Goal: Information Seeking & Learning: Learn about a topic

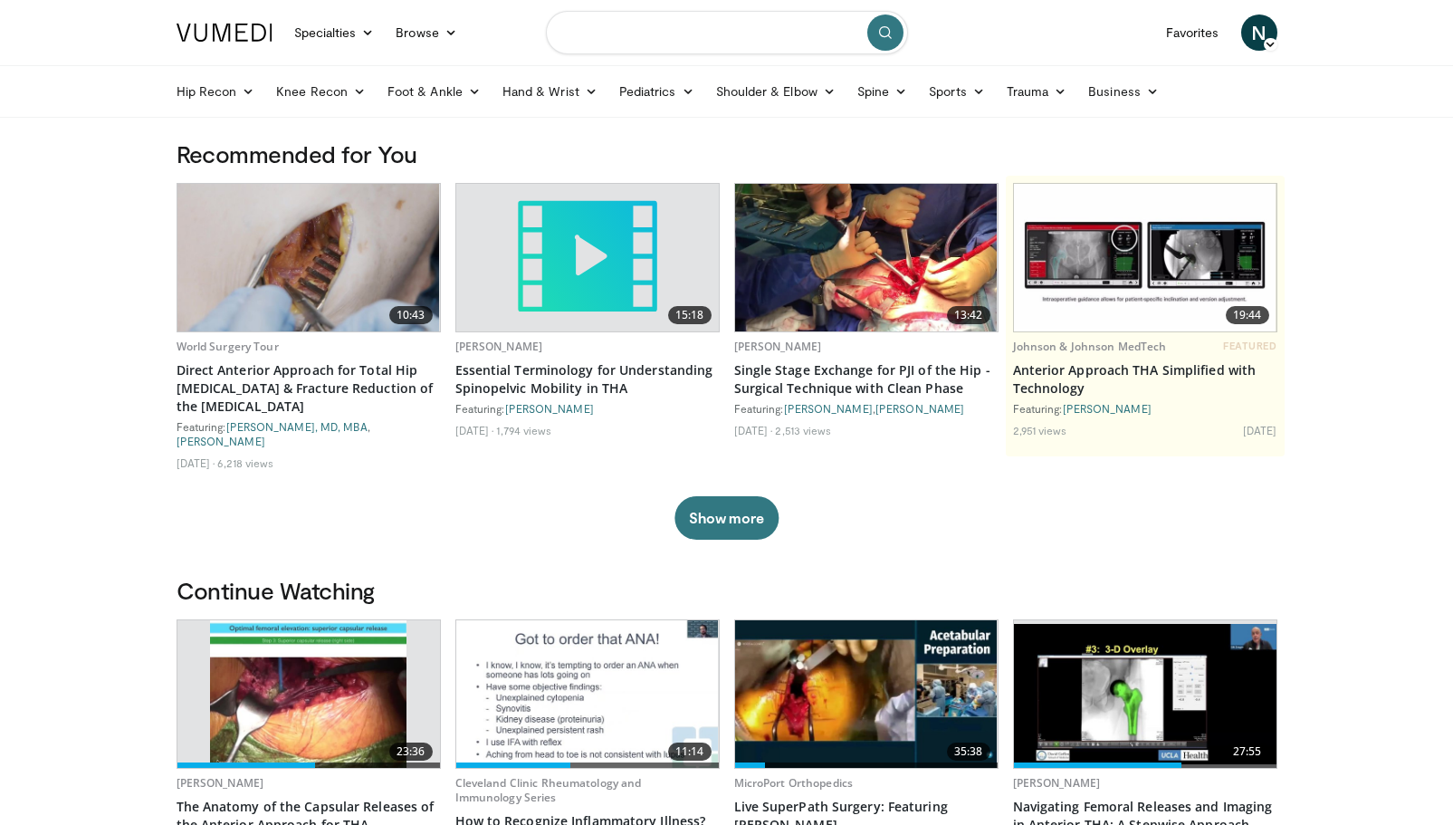
click at [609, 34] on input "Search topics, interventions" at bounding box center [727, 32] width 362 height 43
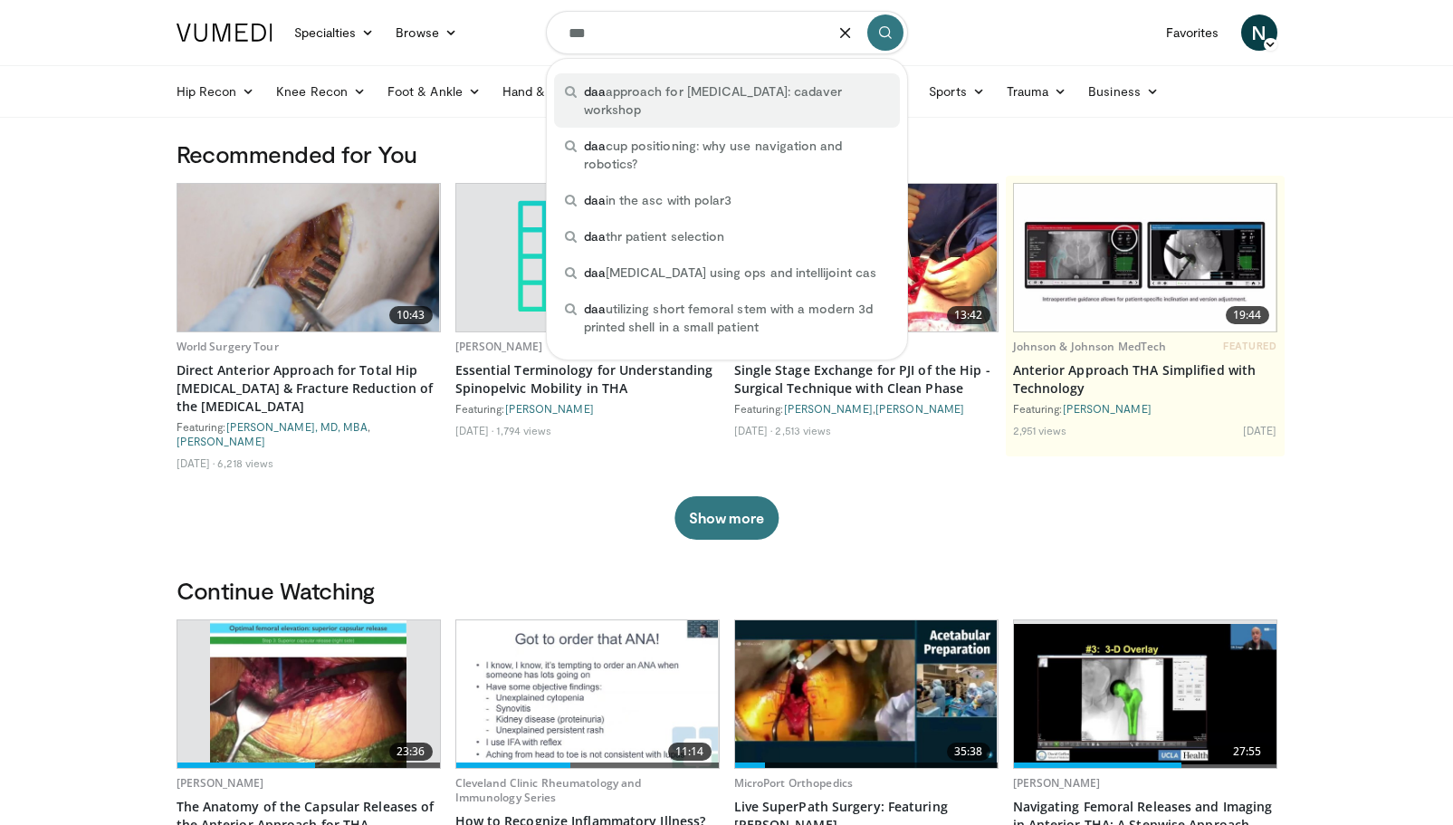
click at [609, 96] on span "daa approach for total hip replacement: cadaver workshop" at bounding box center [736, 100] width 305 height 36
type input "**********"
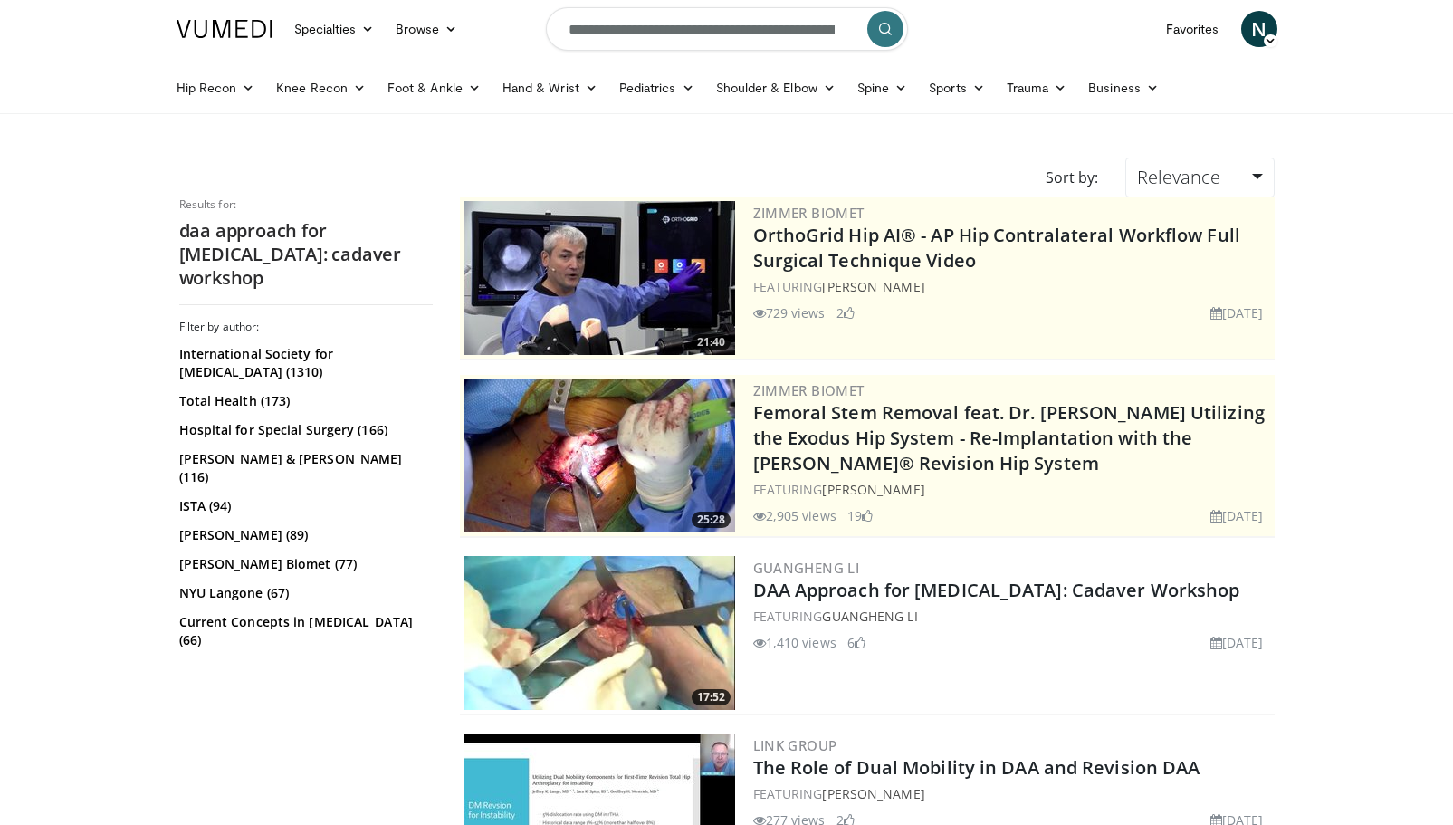
scroll to position [5, 0]
click at [1253, 175] on link "Relevance" at bounding box center [1200, 177] width 149 height 40
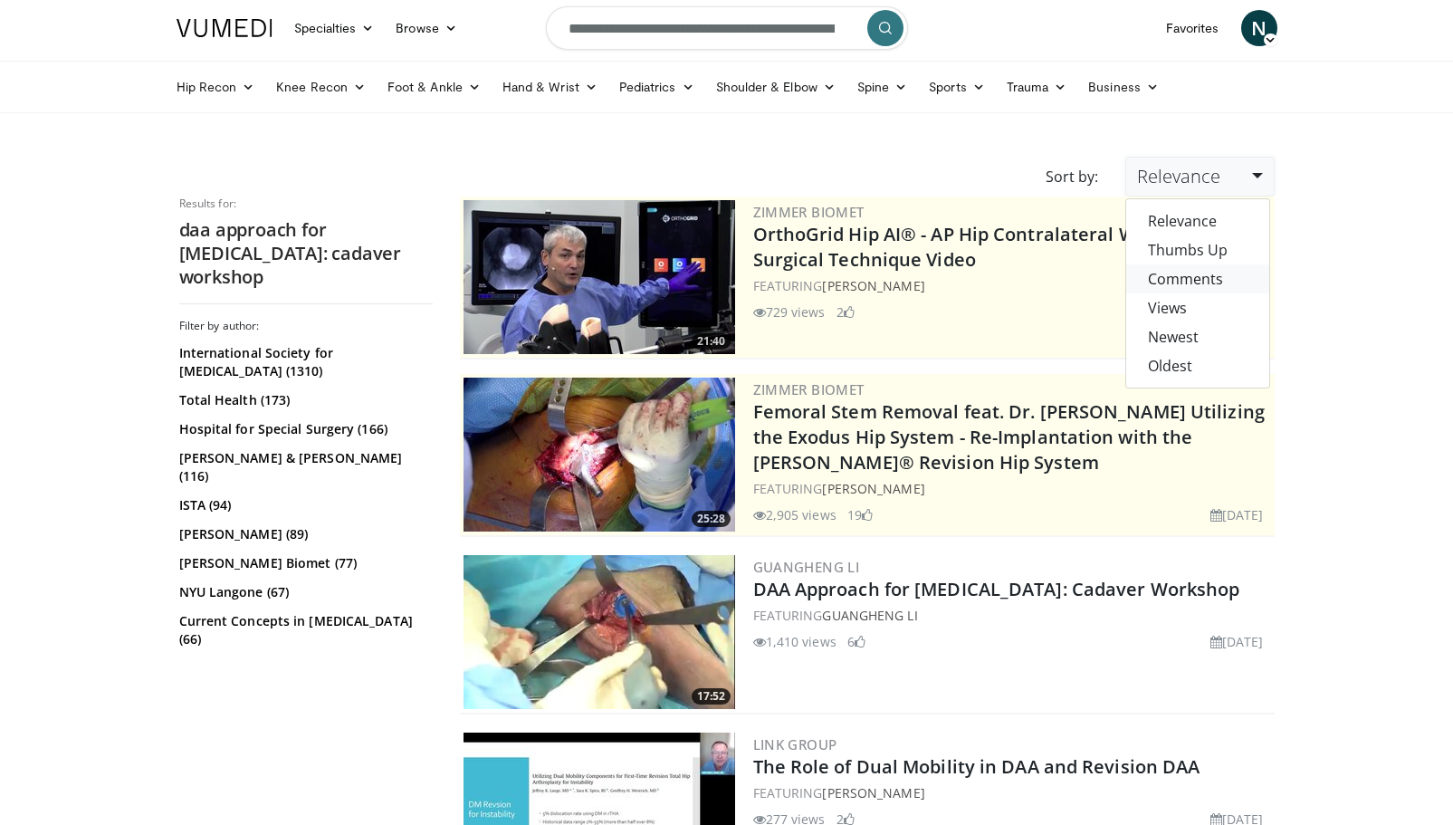
click at [1195, 273] on link "Comments" at bounding box center [1197, 278] width 143 height 29
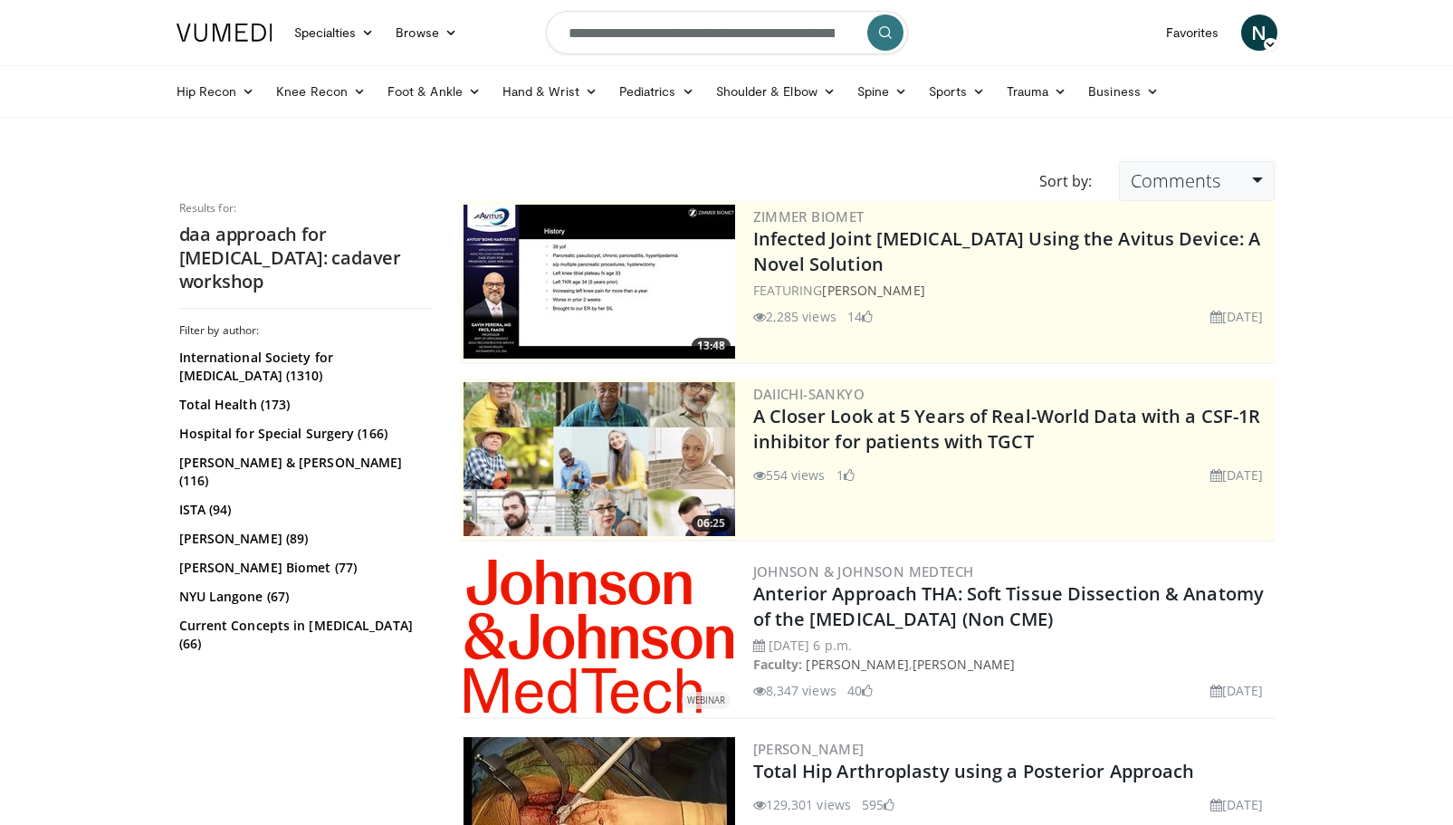
click at [1259, 174] on link "Comments" at bounding box center [1196, 181] width 155 height 40
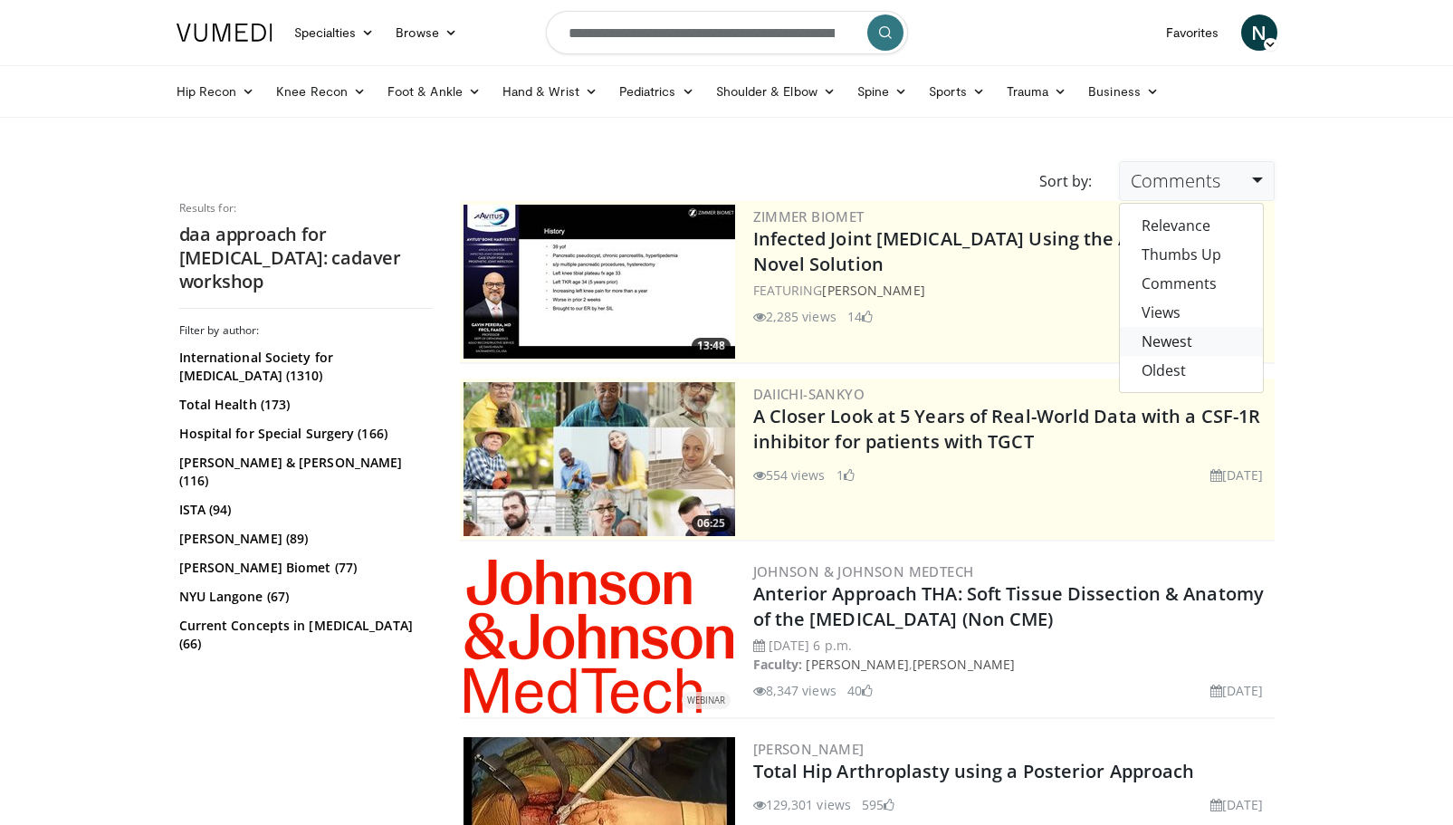
click at [1168, 339] on link "Newest" at bounding box center [1191, 341] width 143 height 29
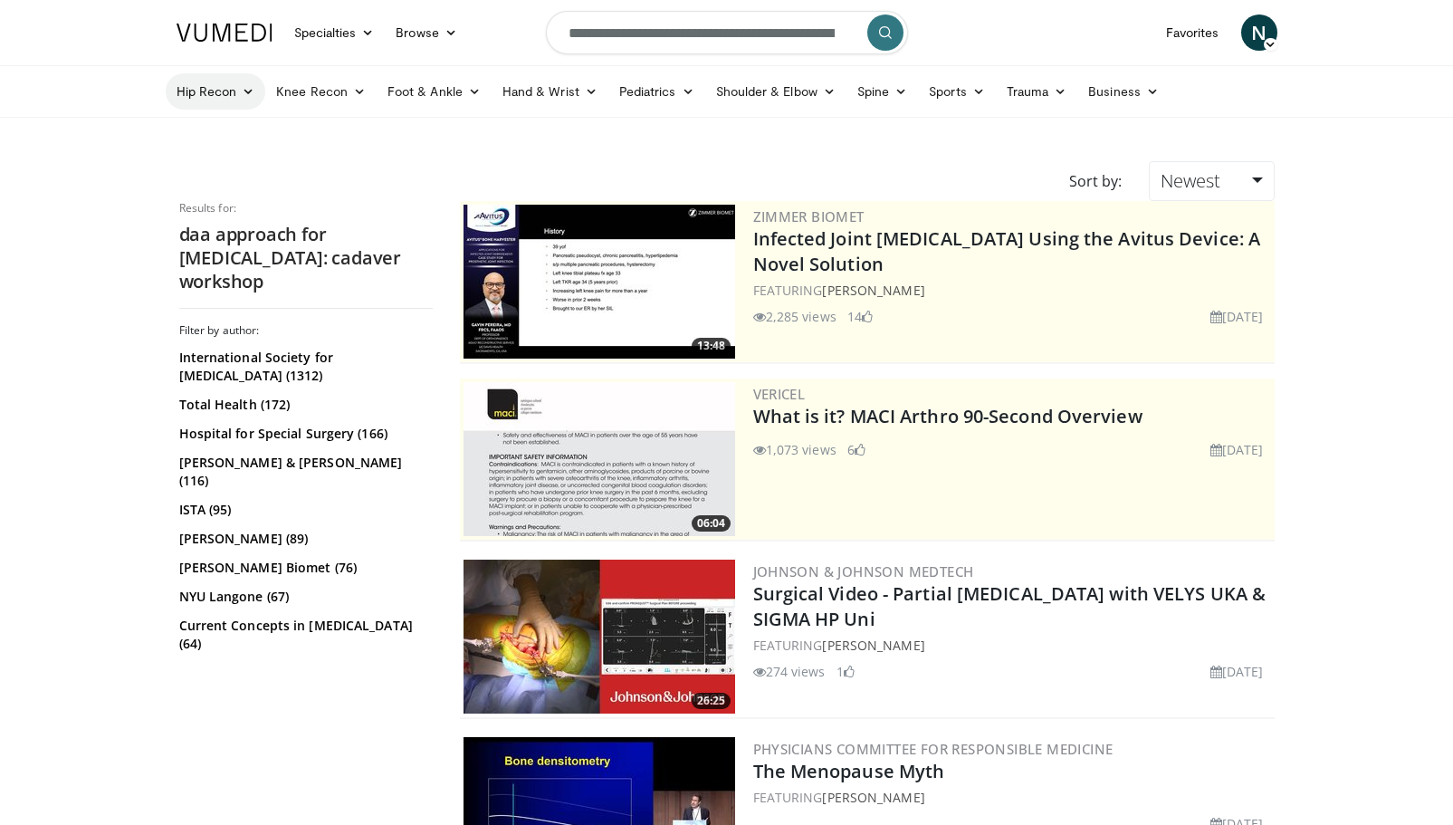
click at [204, 93] on link "Hip Recon" at bounding box center [216, 91] width 101 height 36
click at [214, 131] on link "Hip Arthroplasty" at bounding box center [275, 134] width 216 height 29
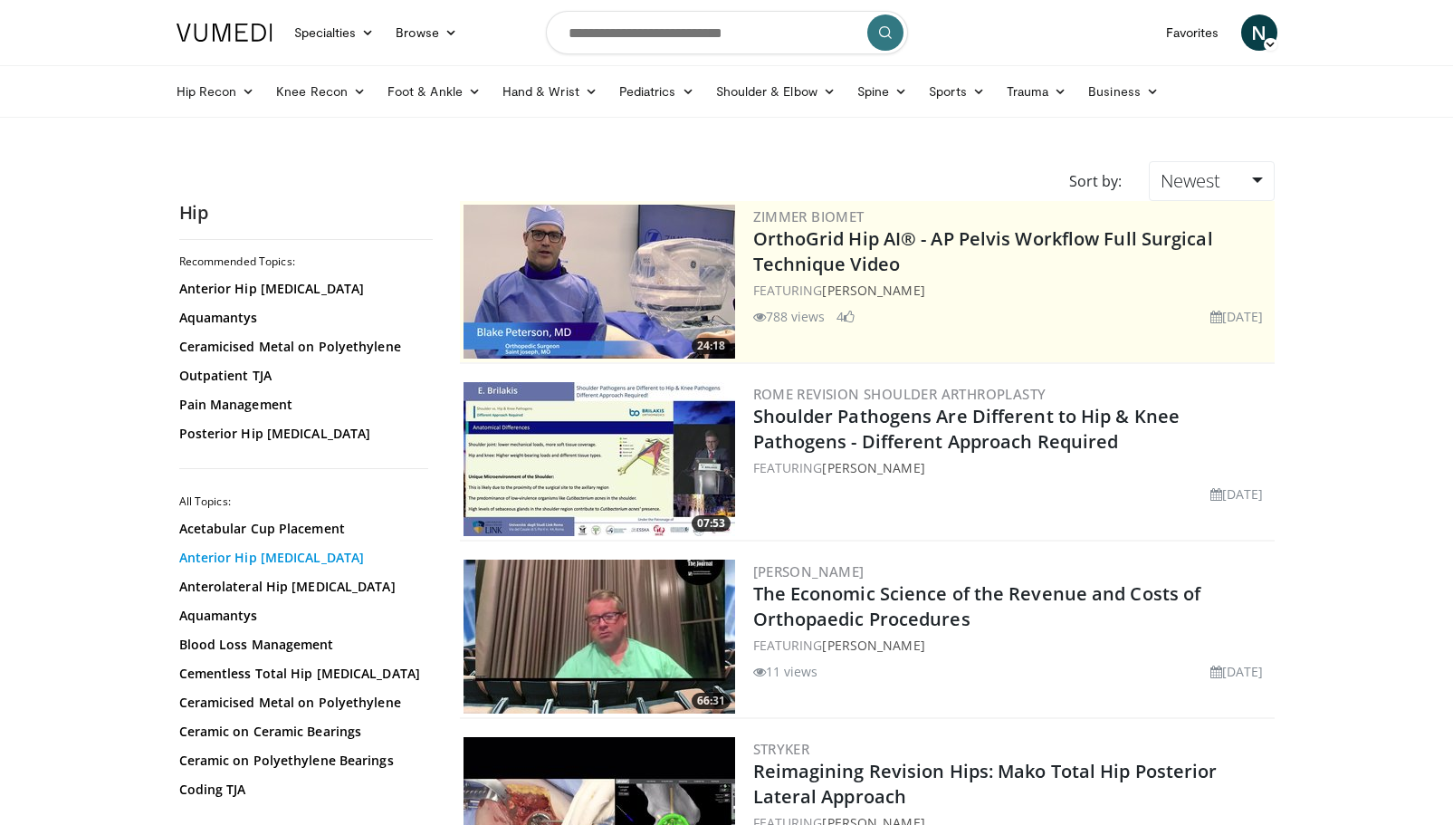
click at [214, 559] on link "Anterior Hip Arthroplasty" at bounding box center [301, 558] width 244 height 18
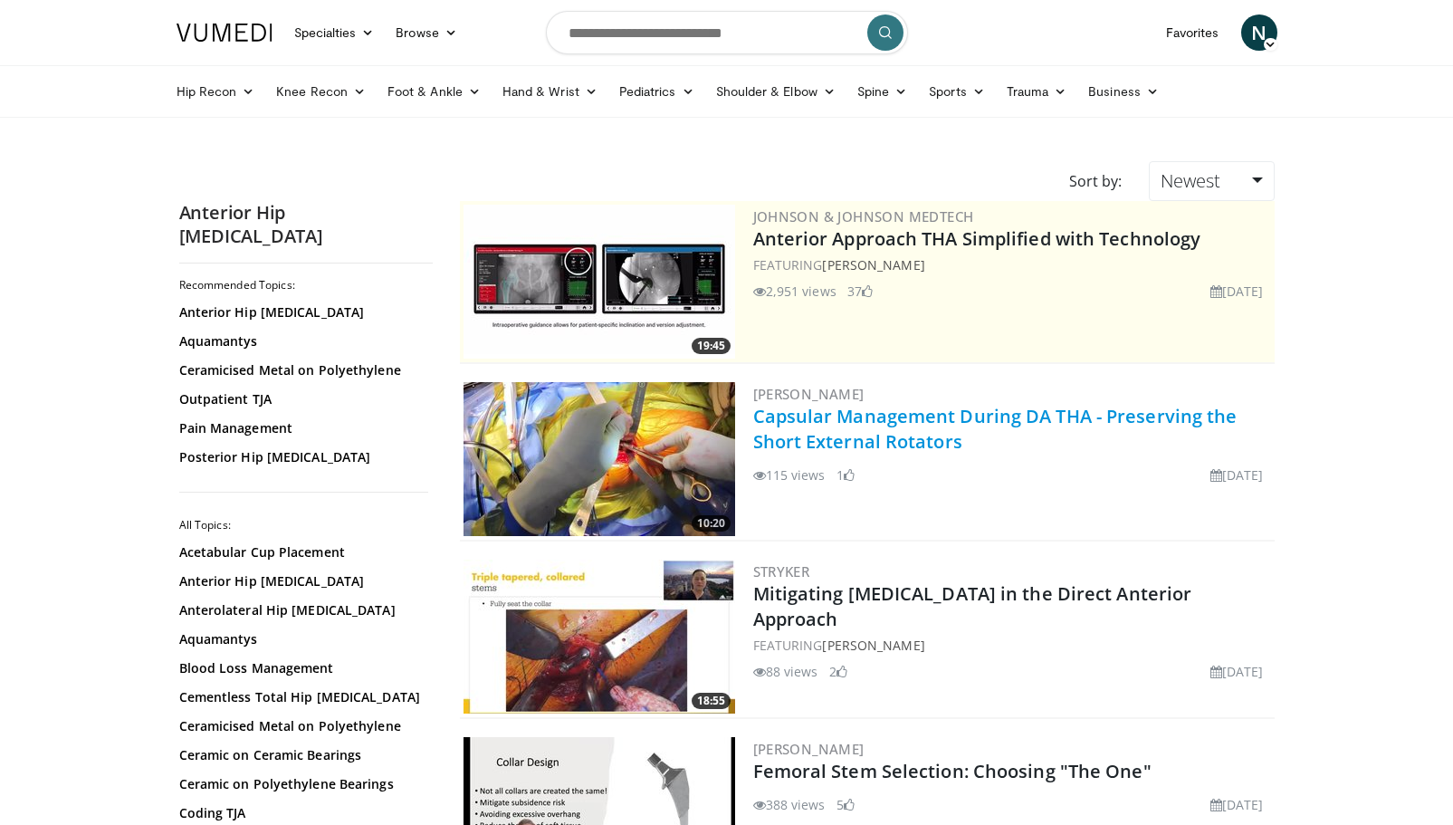
click at [873, 434] on link "Capsular Management During DA THA - Preserving the Short External Rotators" at bounding box center [995, 429] width 484 height 50
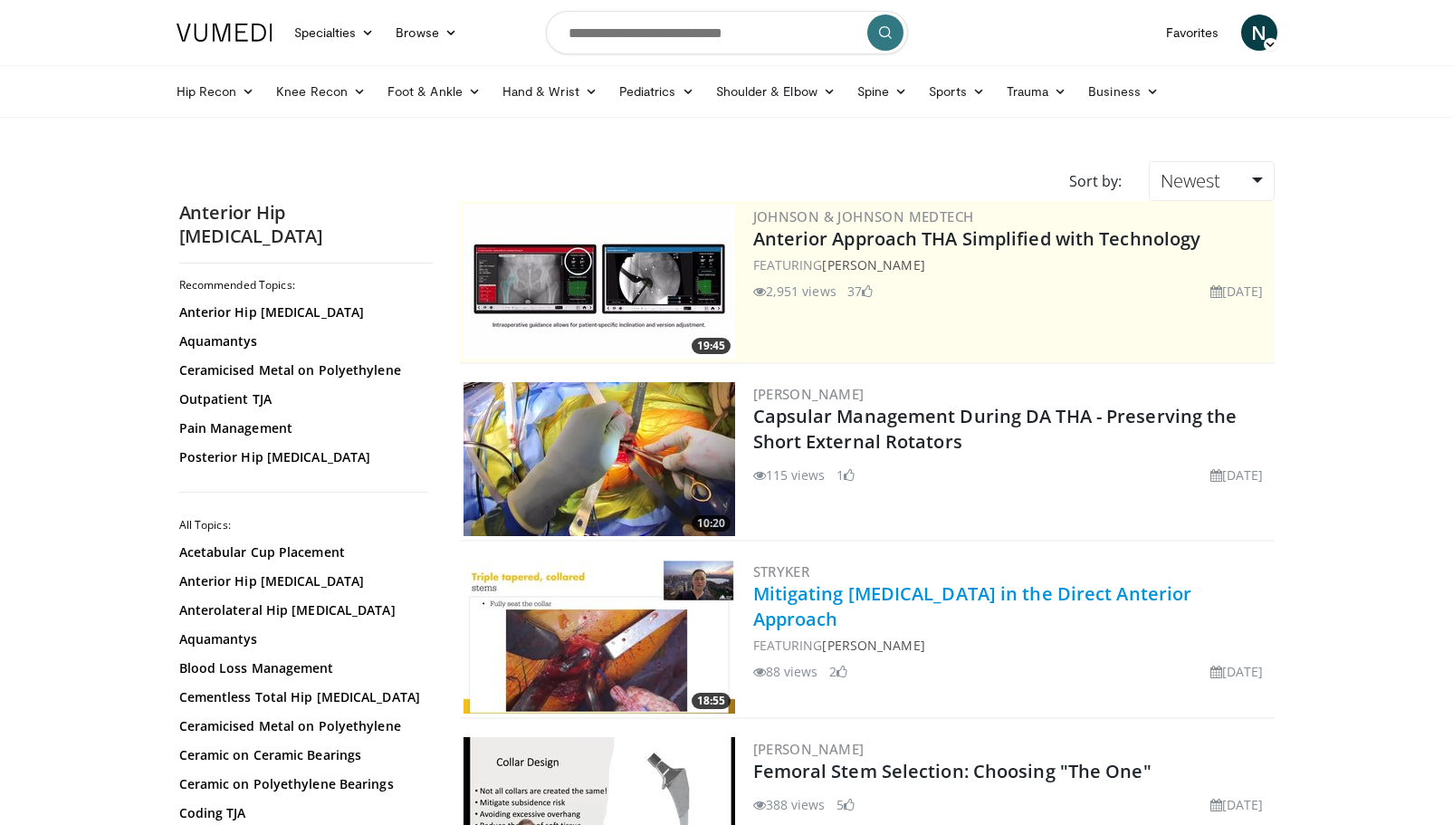
click at [809, 594] on link "Mitigating [MEDICAL_DATA] in the Direct Anterior Approach" at bounding box center [972, 606] width 439 height 50
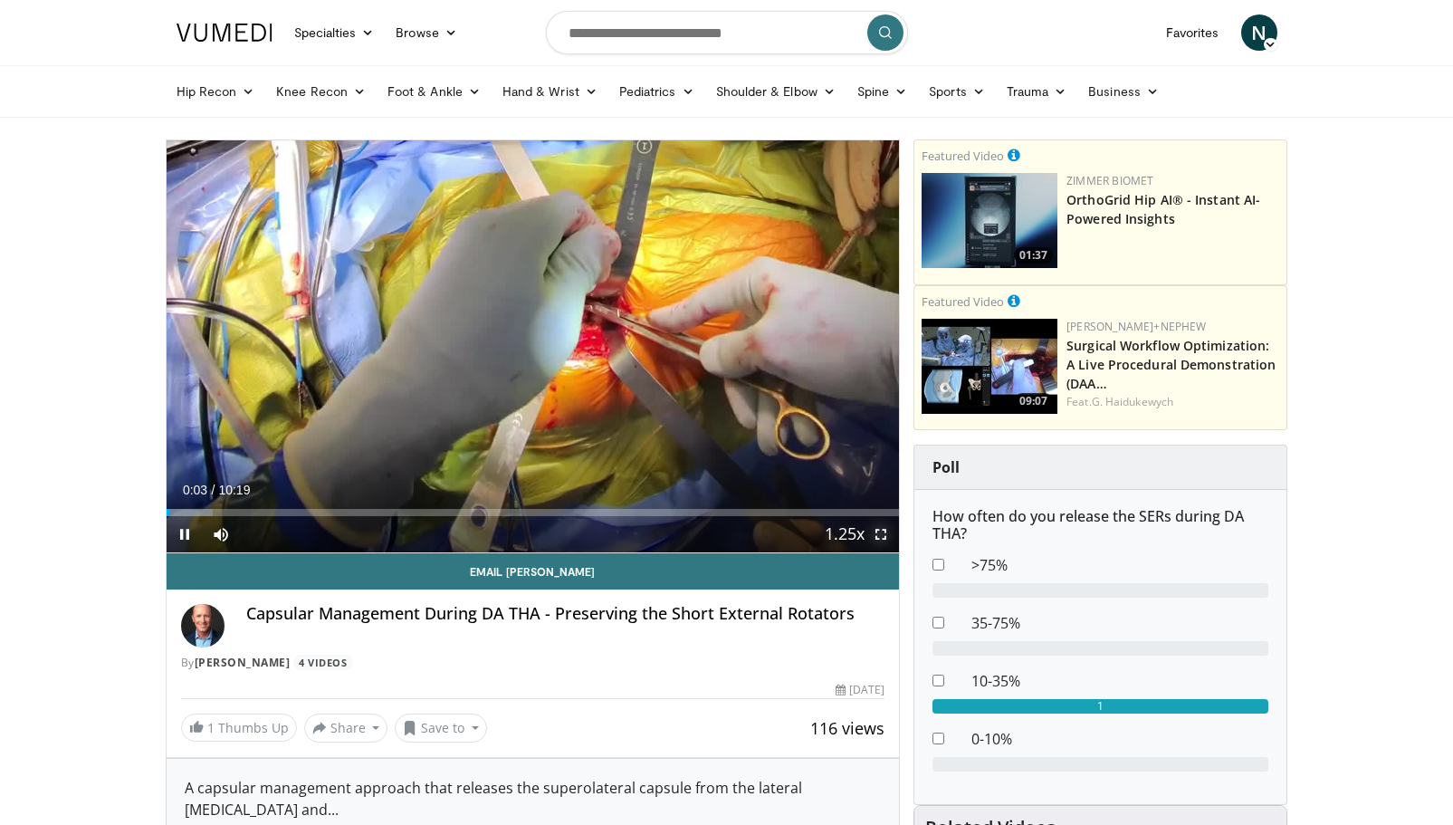
click at [882, 535] on span "Video Player" at bounding box center [881, 534] width 36 height 36
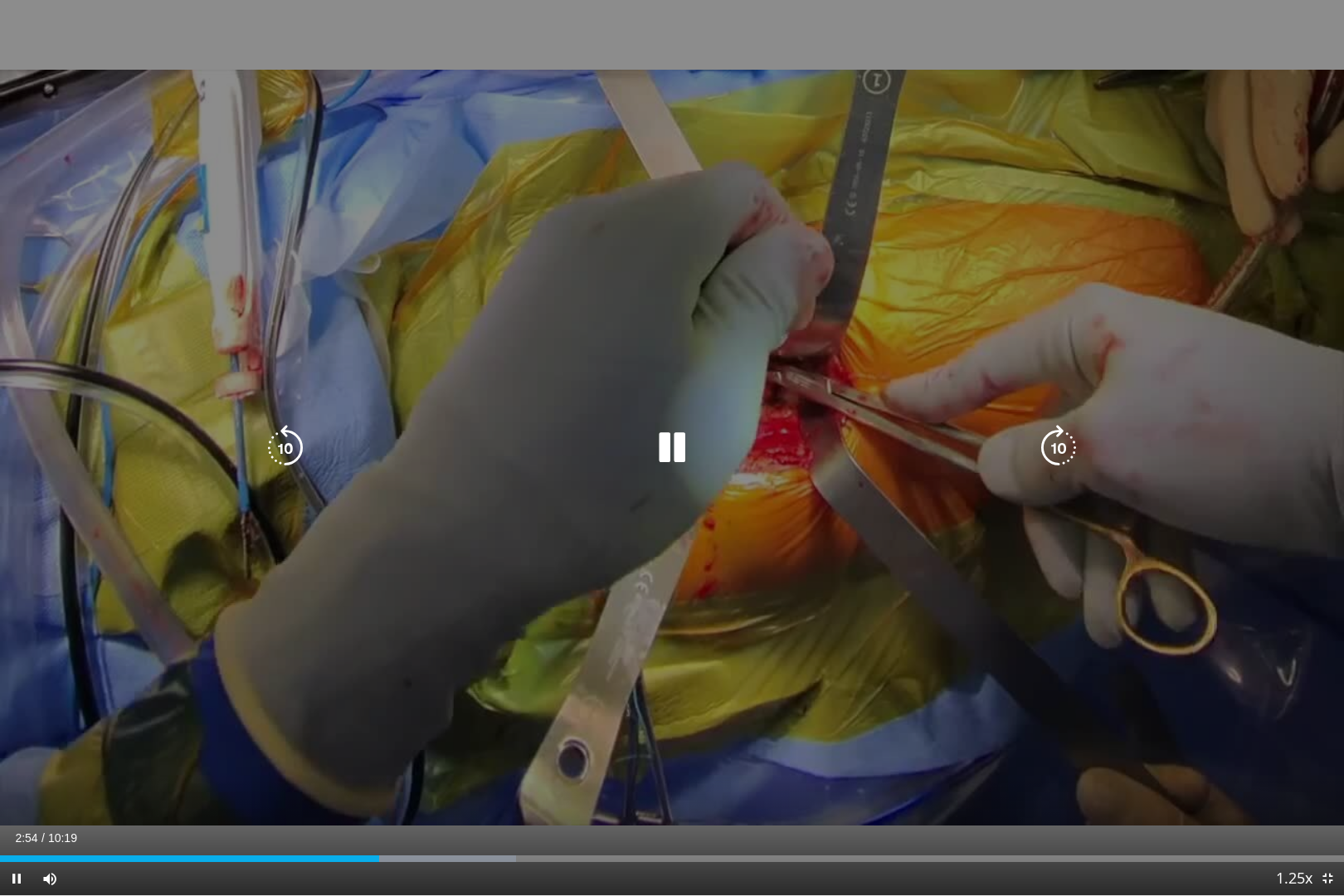
click at [282, 446] on icon "Video Player" at bounding box center [285, 448] width 47 height 47
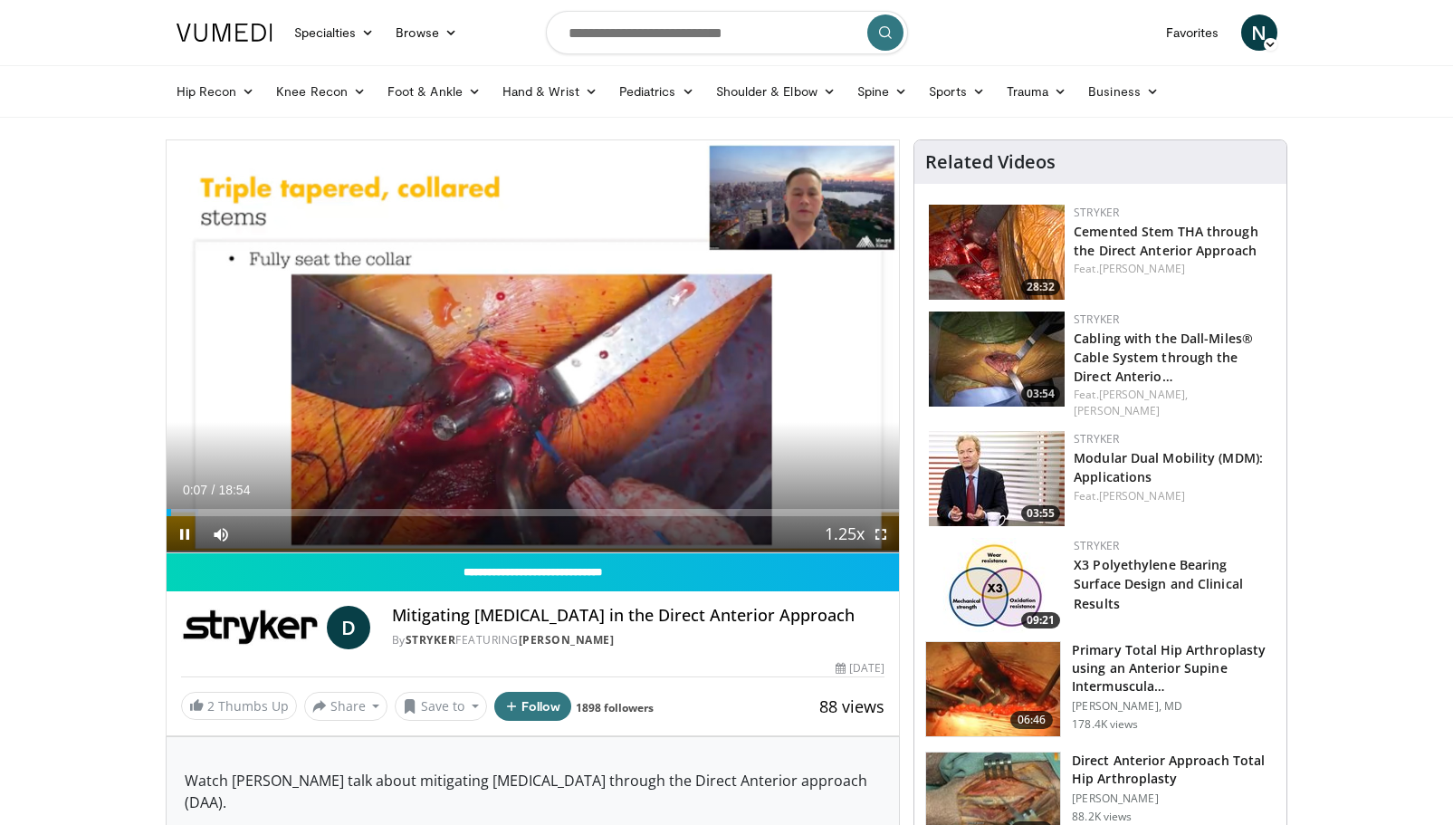
click at [886, 537] on span "Video Player" at bounding box center [881, 534] width 36 height 36
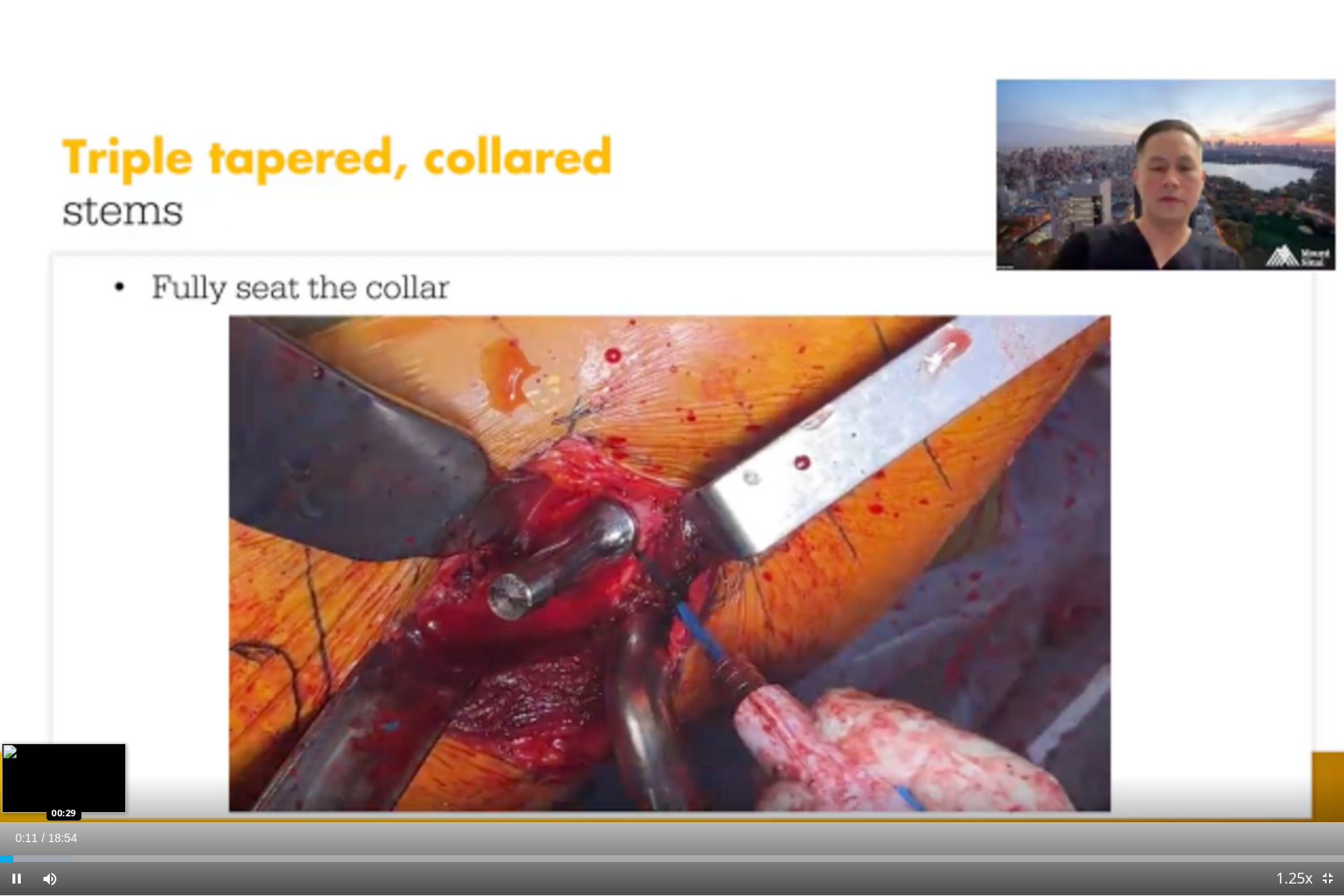
click at [34, 755] on div "Loaded : 5.24% 00:11 00:29" at bounding box center [672, 858] width 1344 height 6
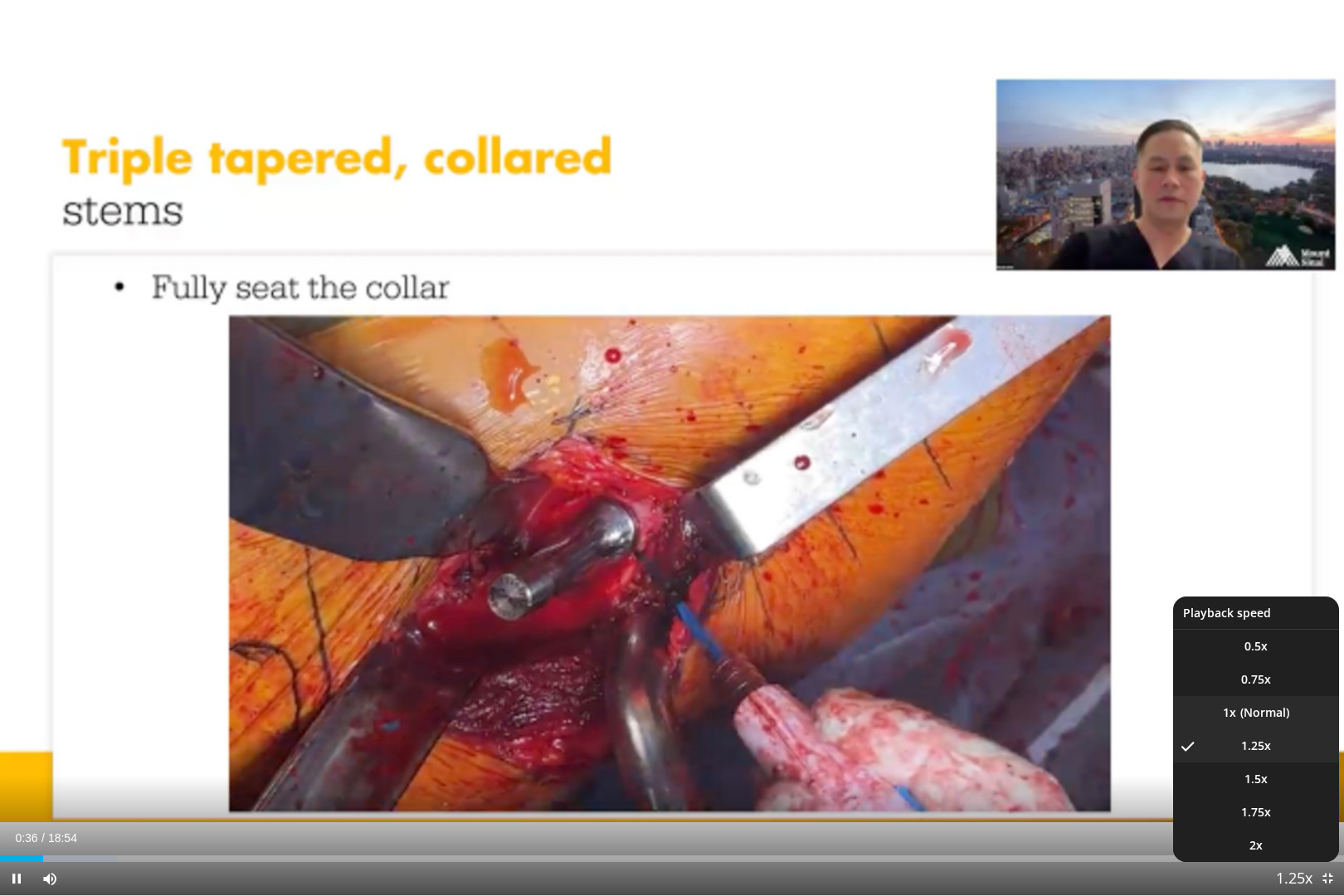
click at [1240, 712] on li "1x" at bounding box center [1255, 713] width 166 height 33
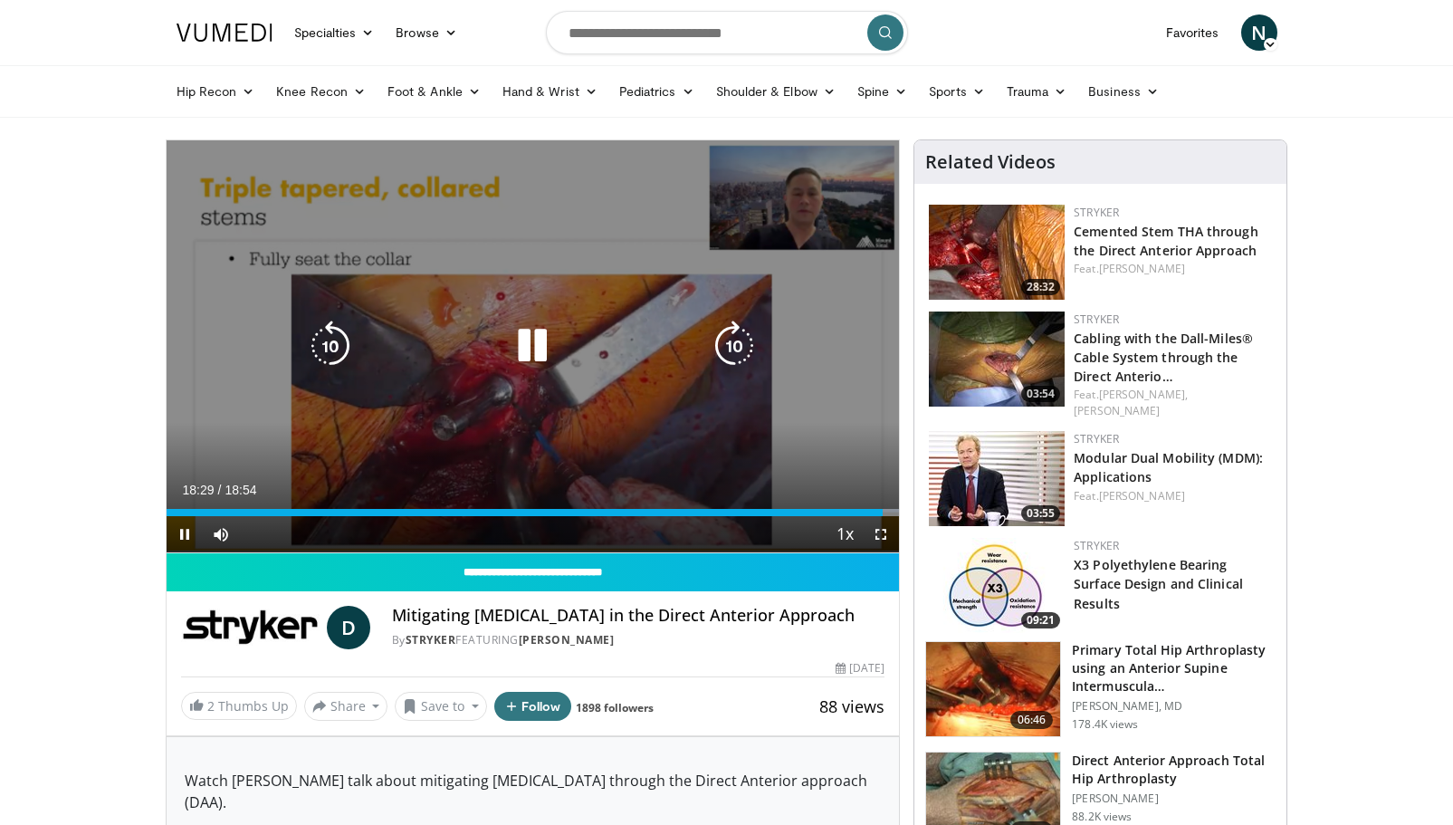
click at [530, 337] on icon "Video Player" at bounding box center [532, 346] width 51 height 51
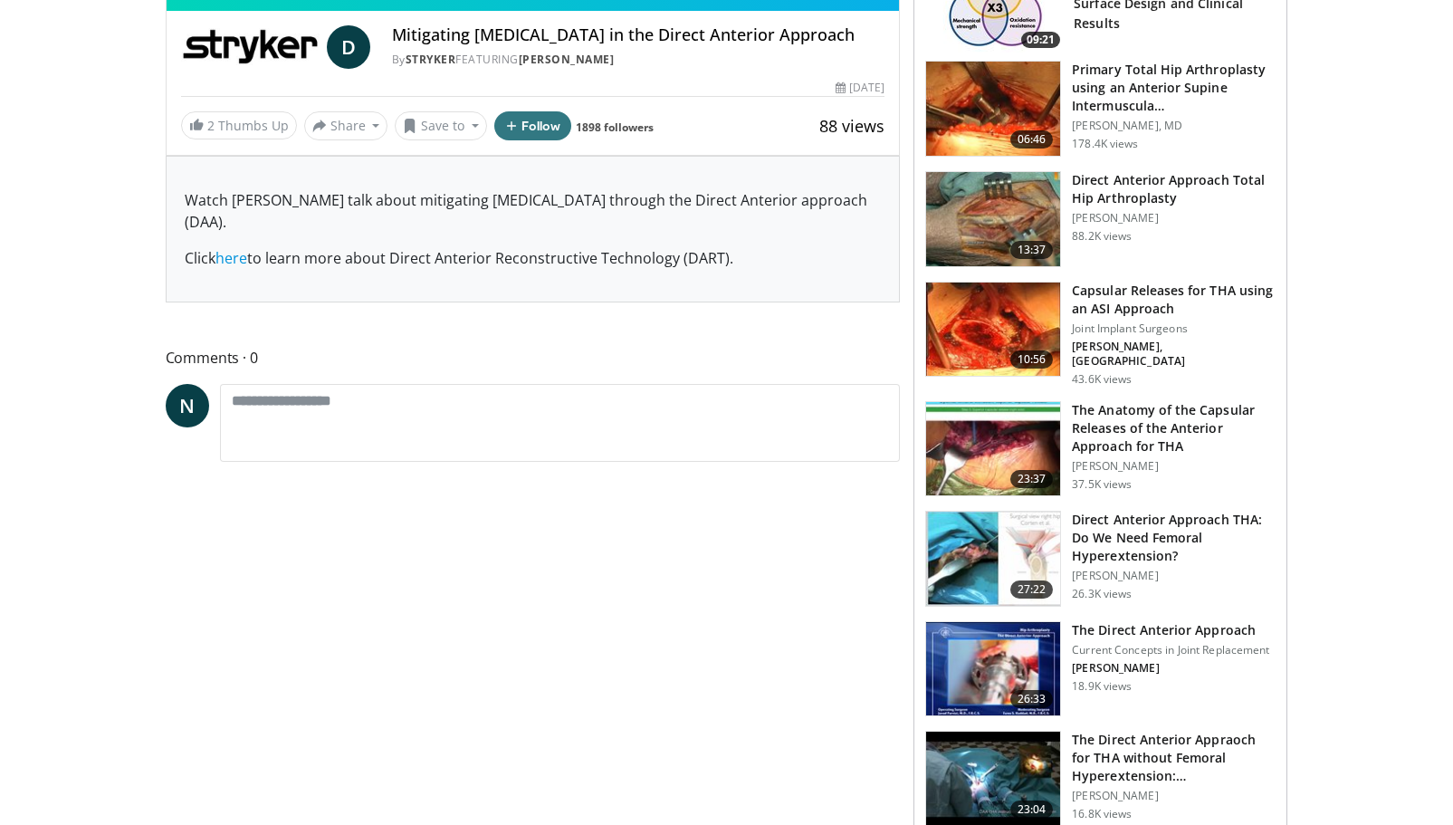
scroll to position [581, 0]
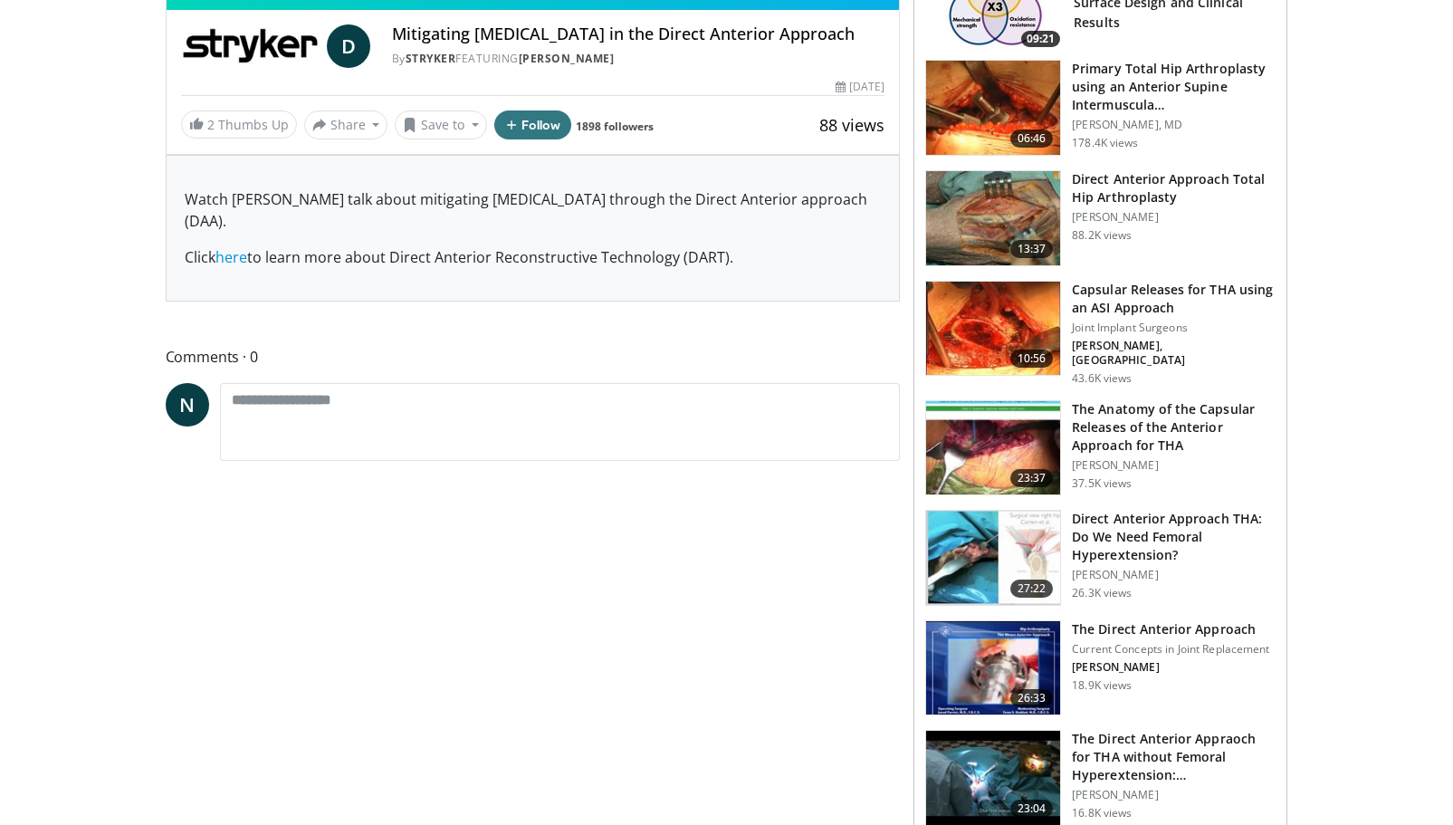
click at [1000, 628] on img at bounding box center [993, 668] width 134 height 94
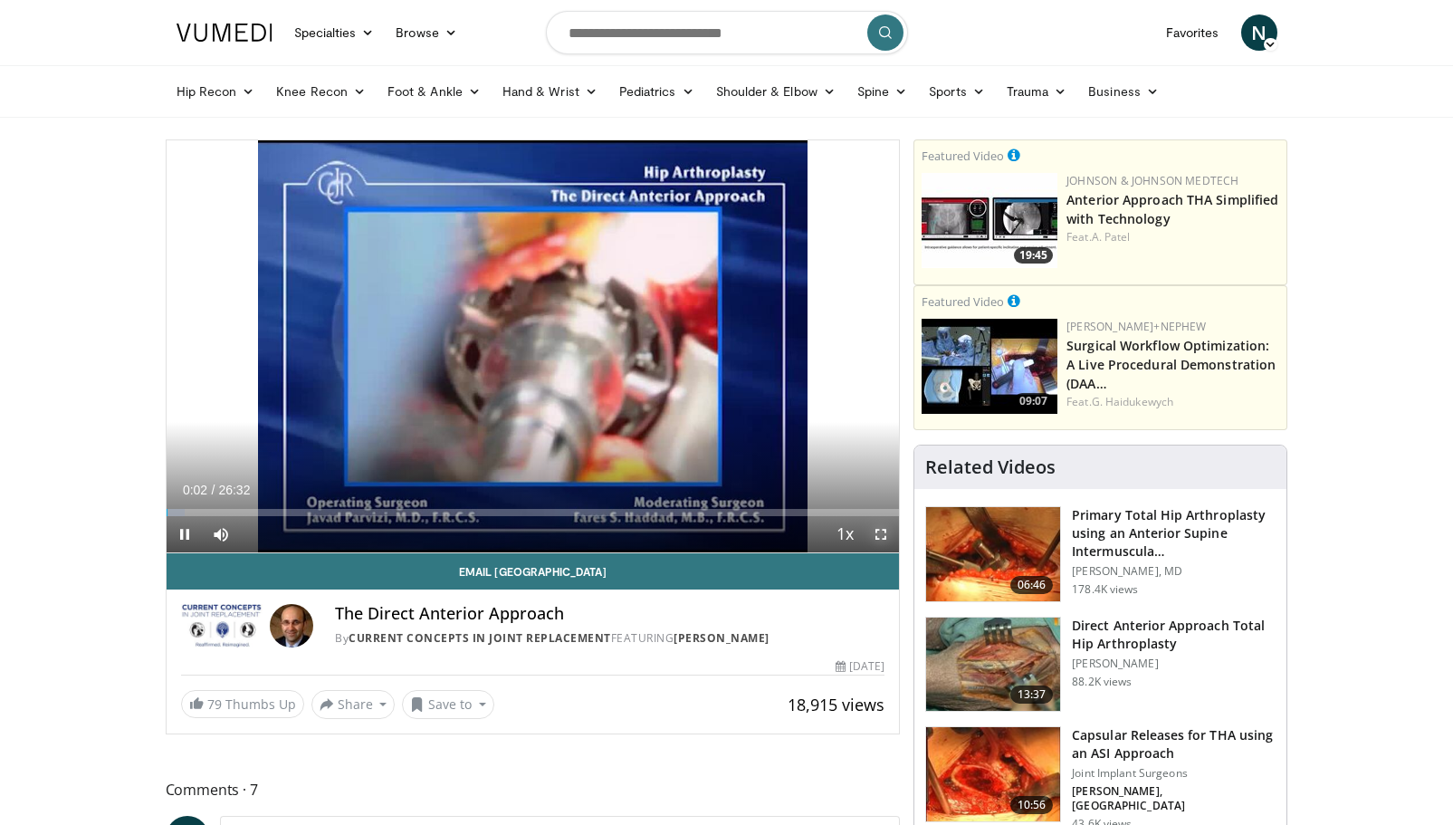
click at [890, 531] on span "Video Player" at bounding box center [881, 534] width 36 height 36
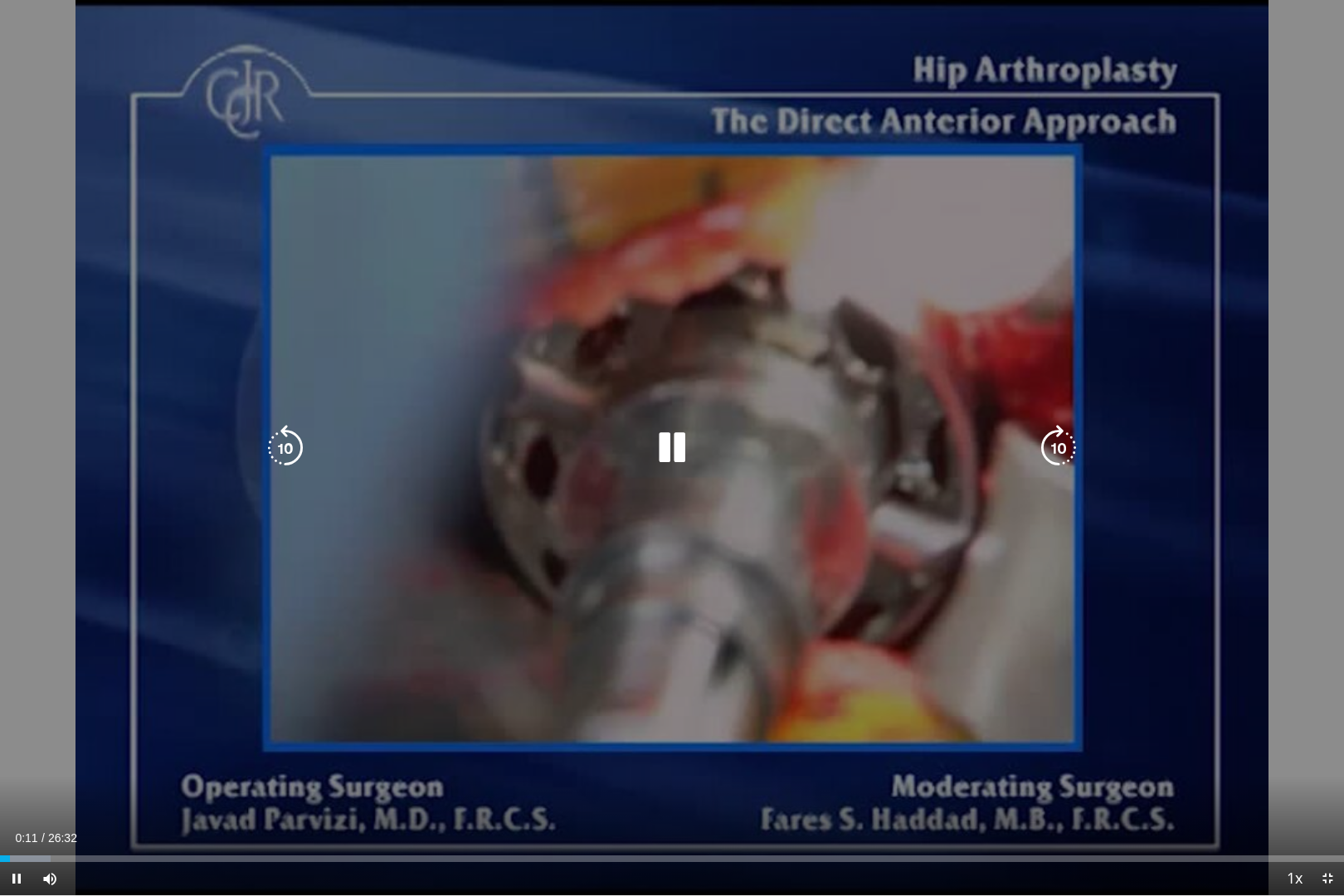
click at [1058, 436] on icon "Video Player" at bounding box center [1058, 448] width 47 height 47
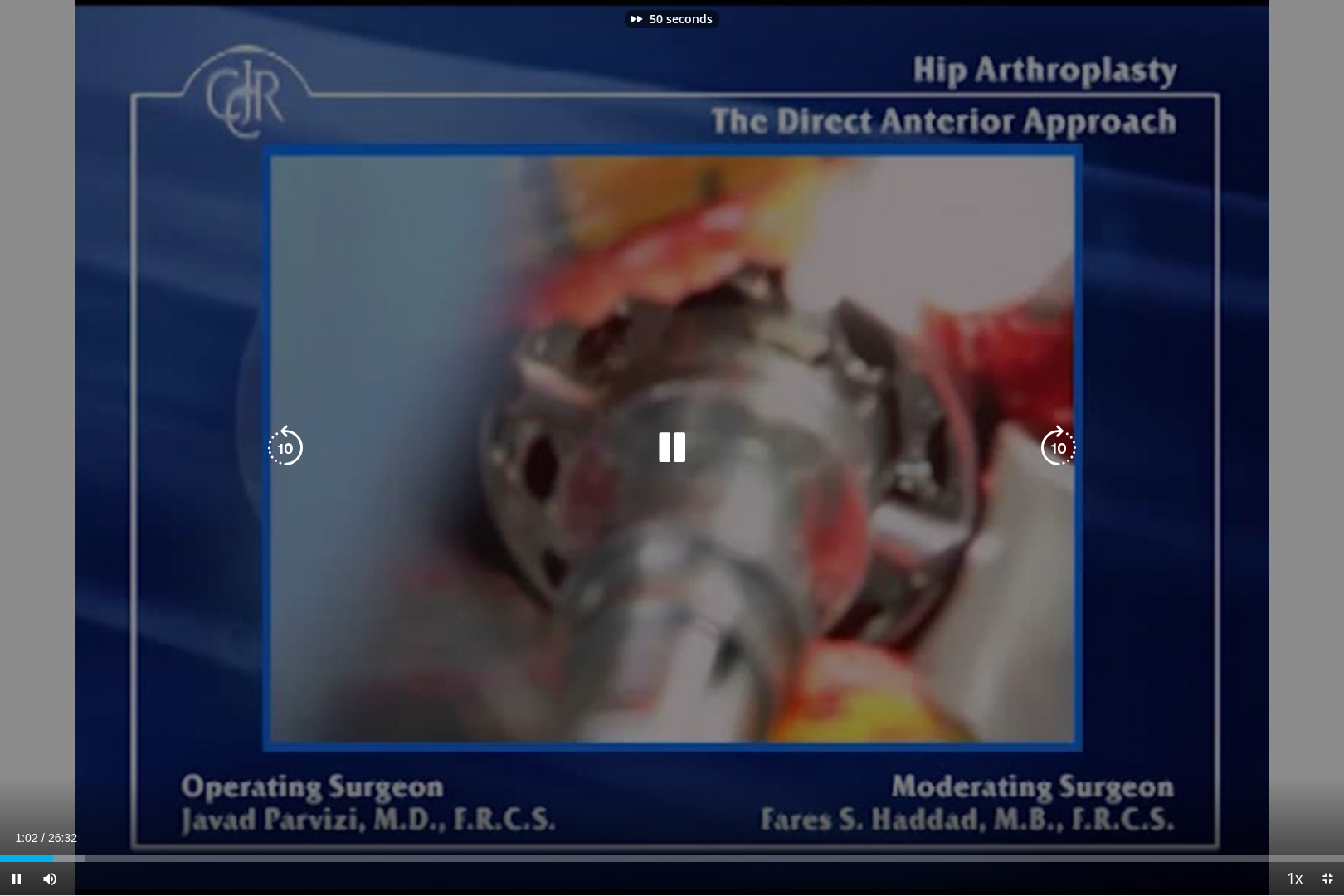
click at [1058, 436] on icon "Video Player" at bounding box center [1058, 448] width 47 height 47
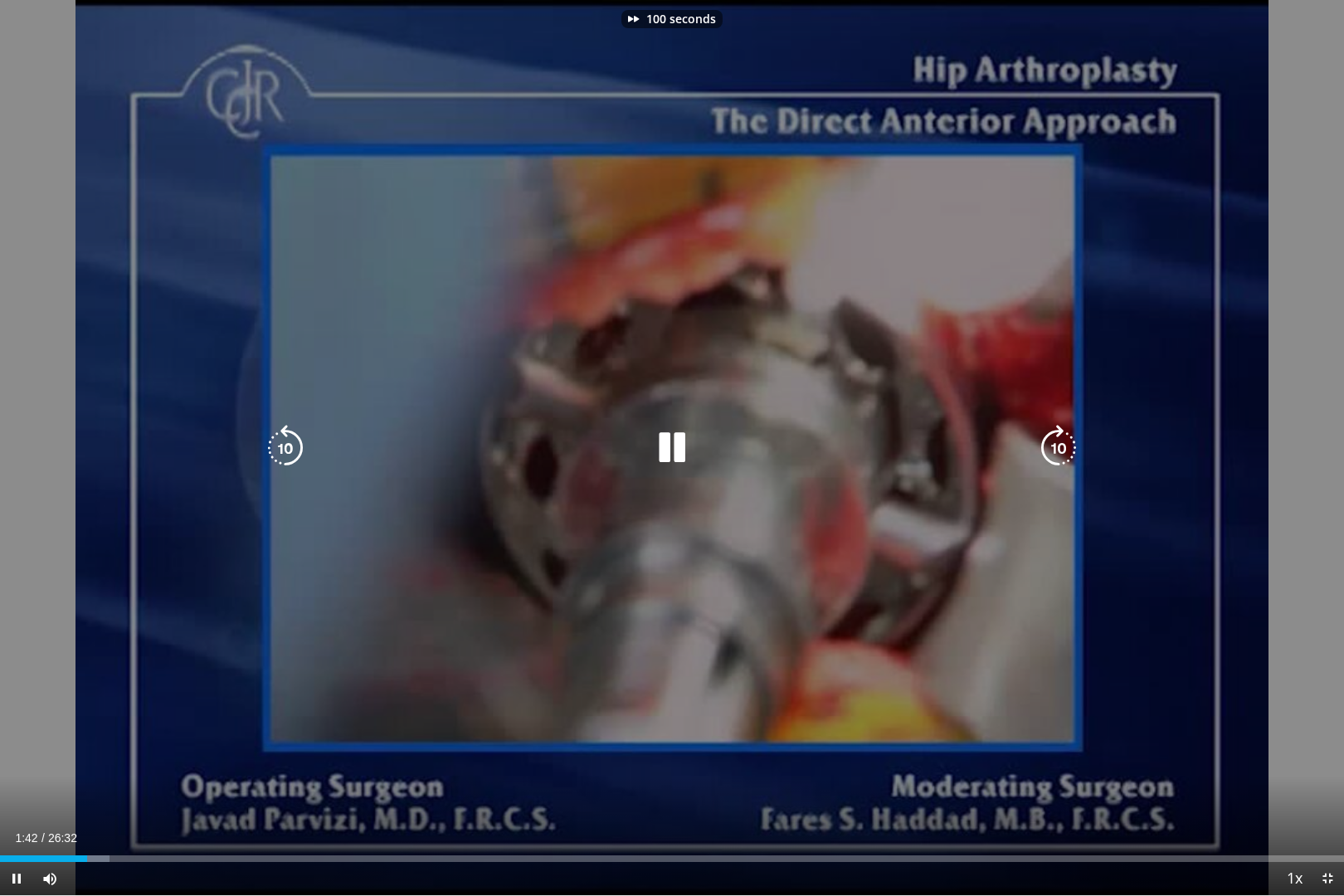
click at [1058, 436] on icon "Video Player" at bounding box center [1058, 448] width 47 height 47
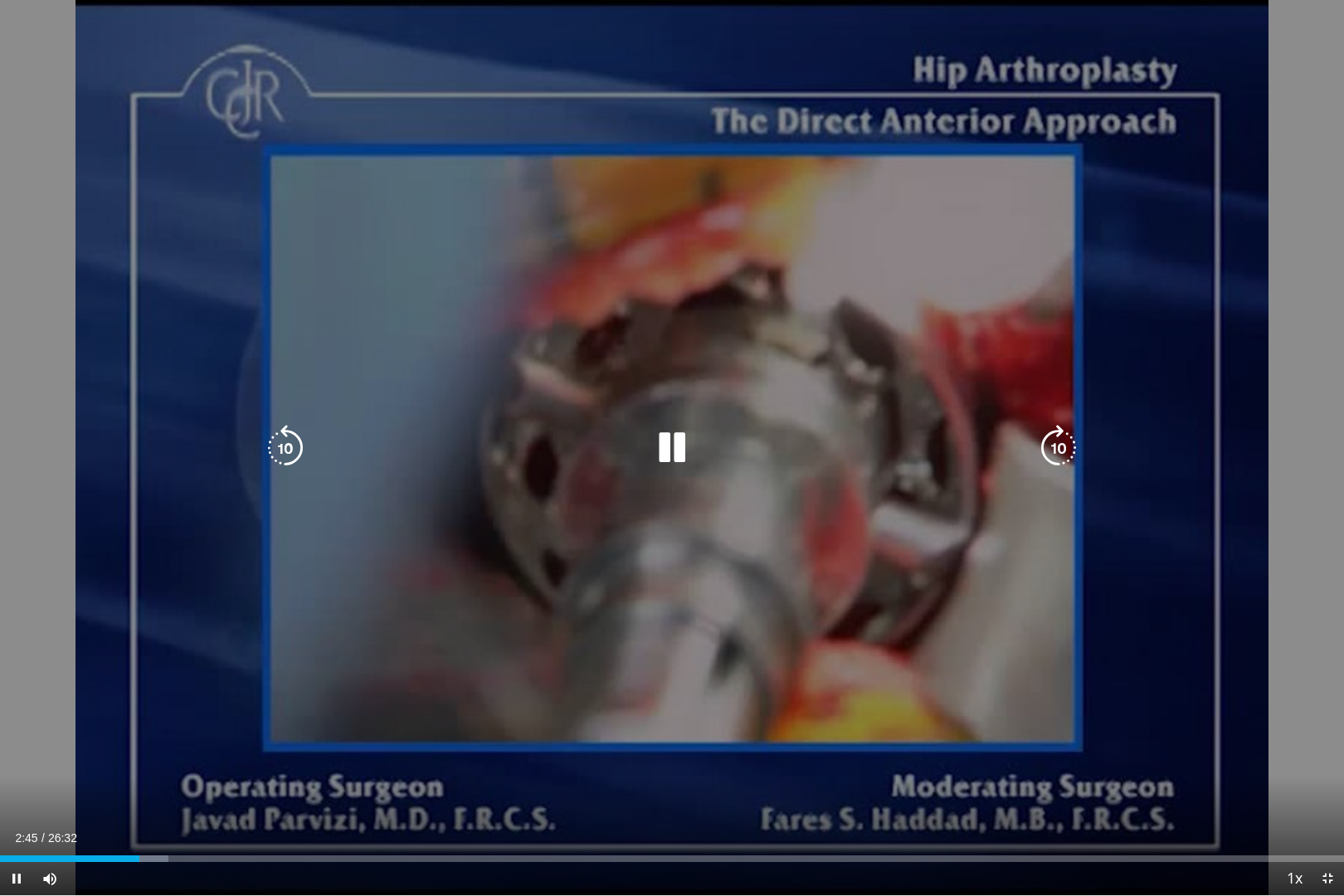
click at [1058, 436] on icon "Video Player" at bounding box center [1058, 448] width 47 height 47
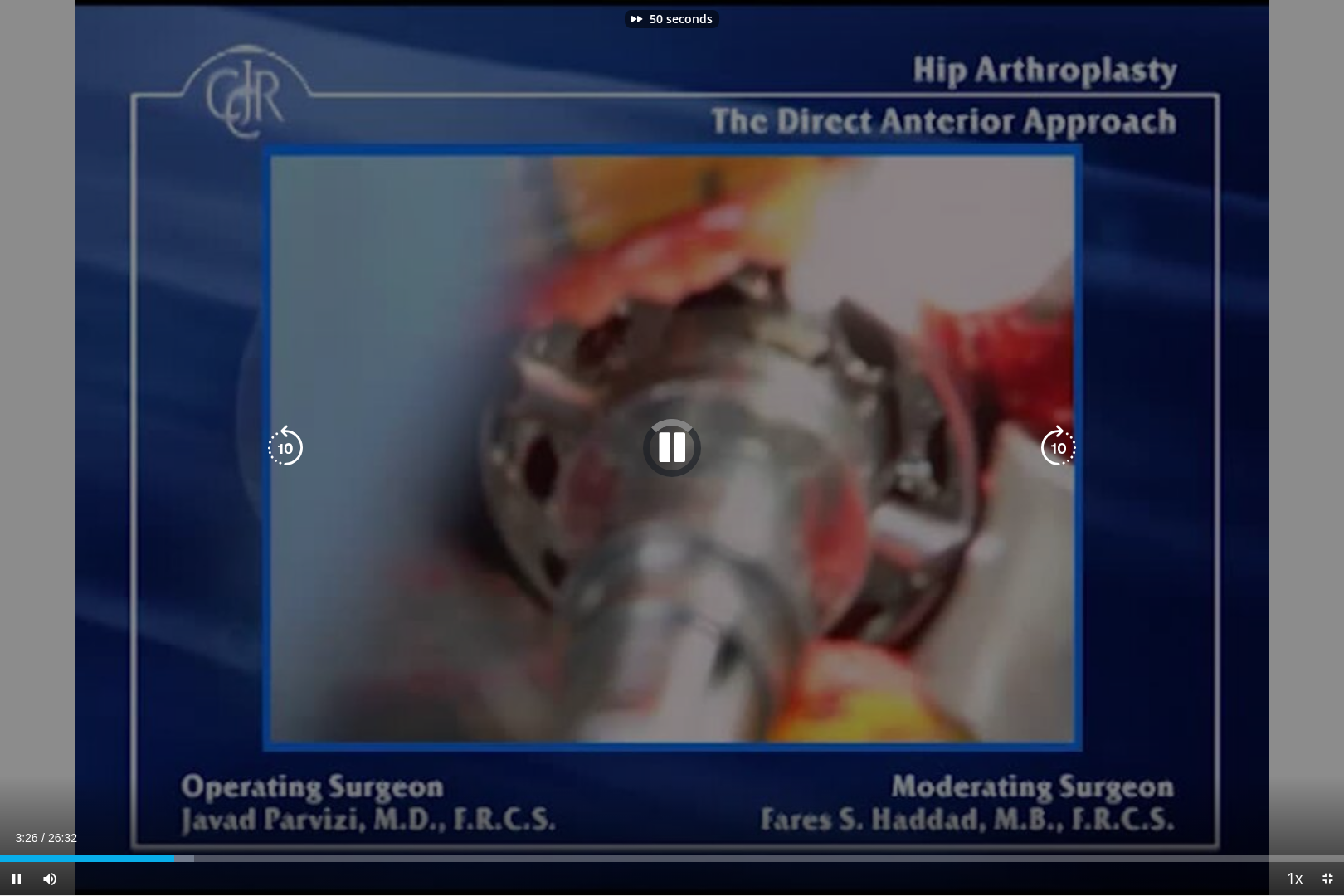
click at [1058, 436] on icon "Video Player" at bounding box center [1058, 448] width 47 height 47
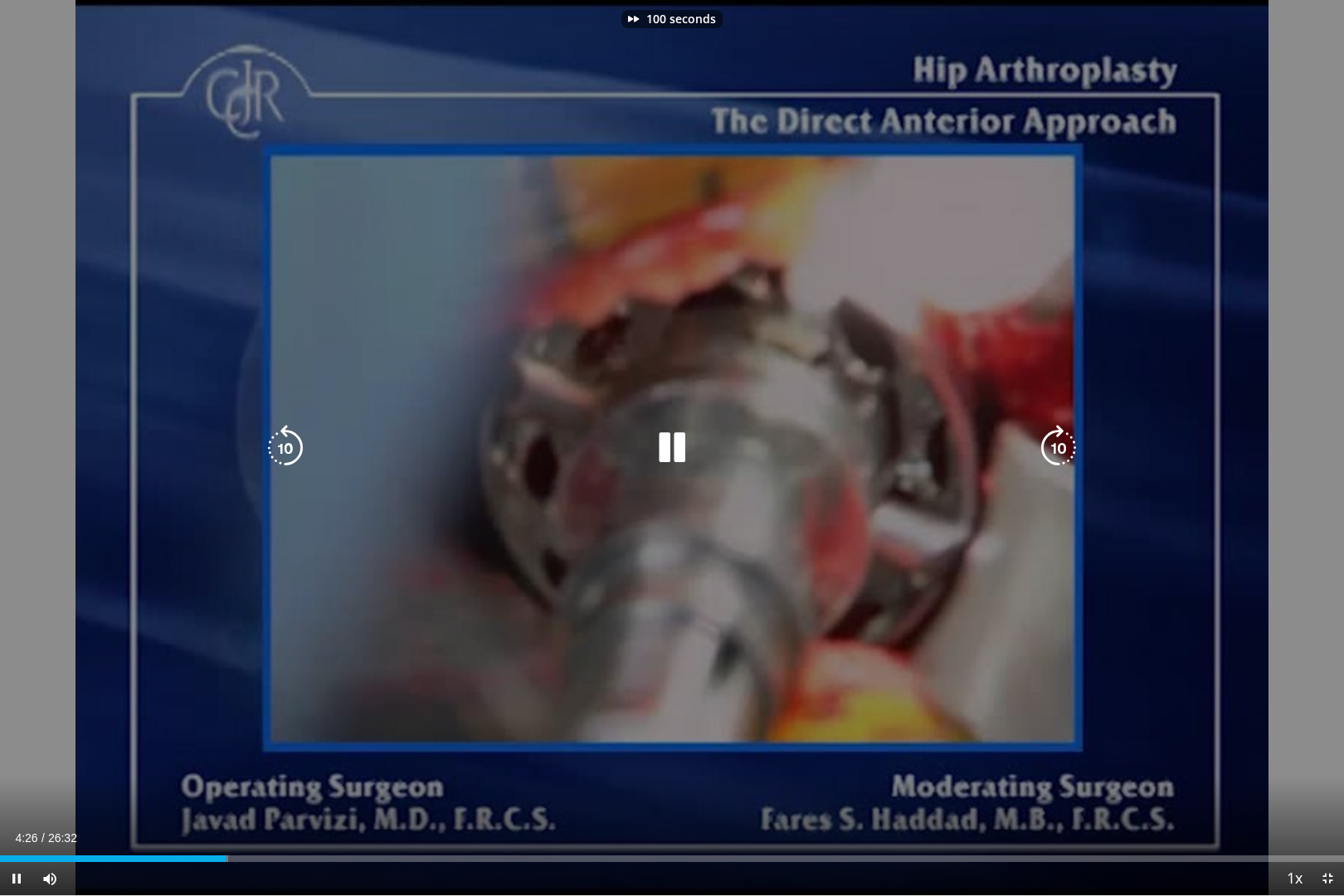
click at [1058, 436] on icon "Video Player" at bounding box center [1058, 448] width 47 height 47
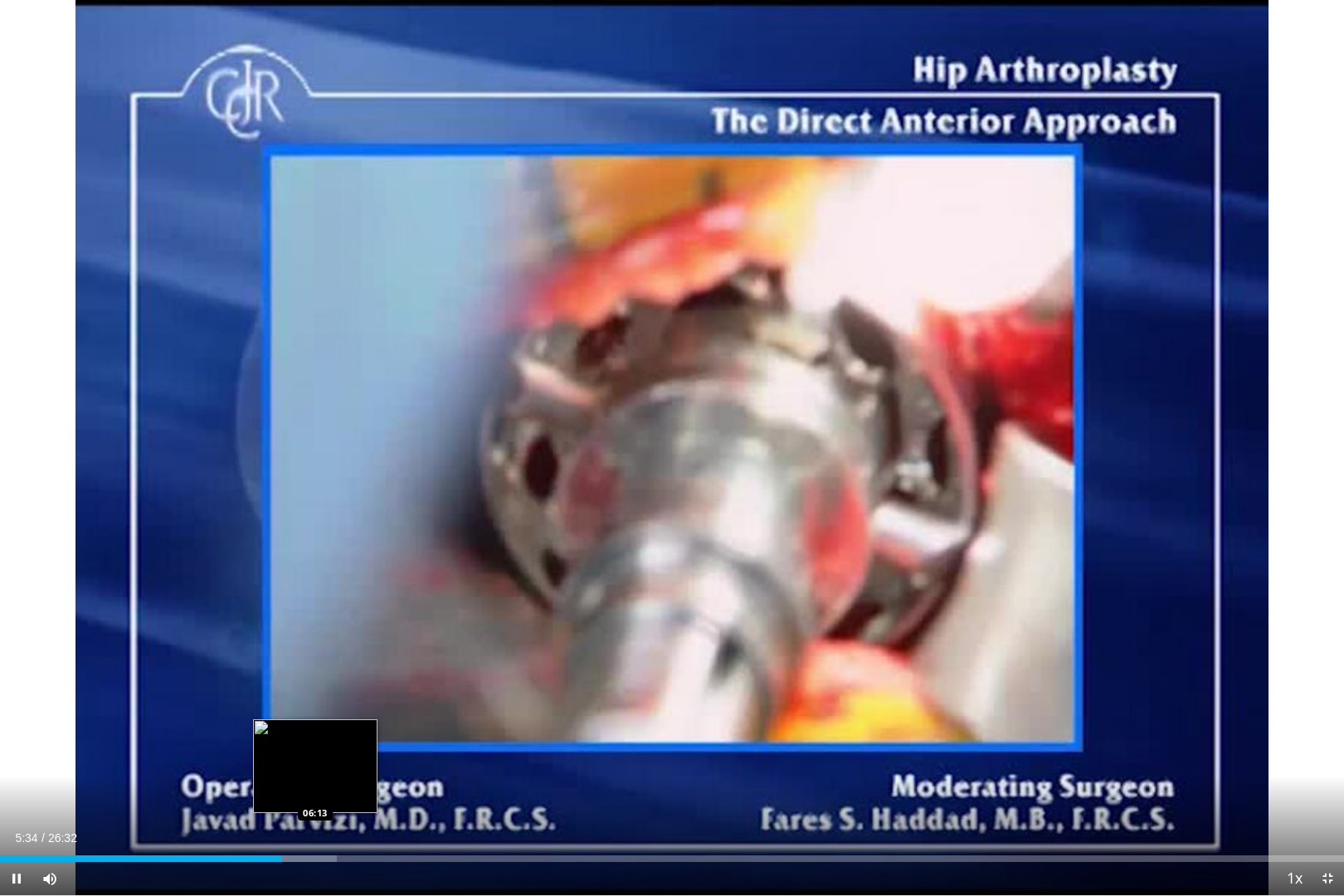
click at [315, 755] on div "Progress Bar" at bounding box center [299, 858] width 75 height 6
click at [365, 755] on div "Loaded : 28.20% 06:25 07:13" at bounding box center [672, 858] width 1344 height 6
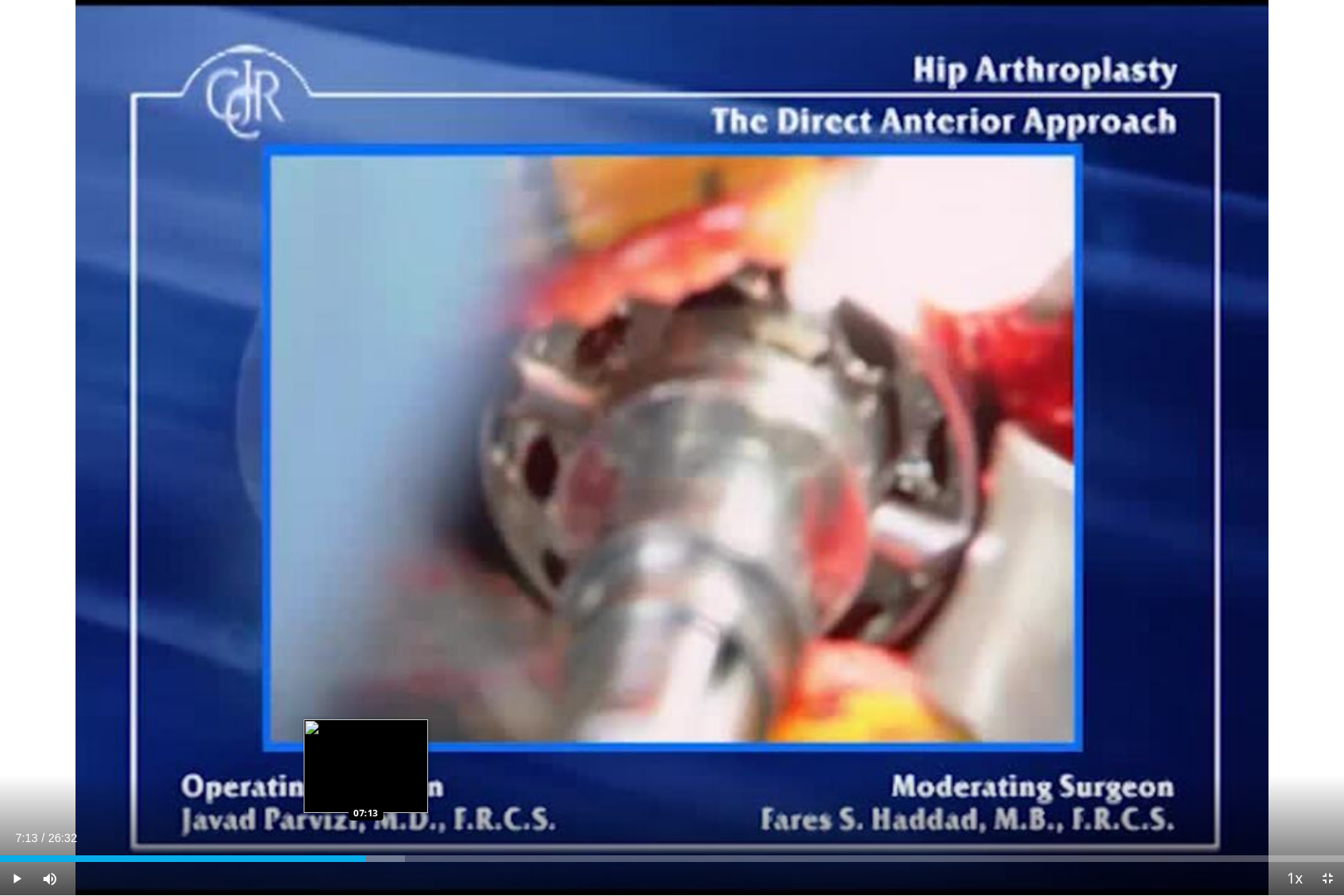
click at [365, 755] on div "07:13" at bounding box center [182, 858] width 366 height 6
click at [410, 755] on div "Loaded : 31.39% 07:19 08:06" at bounding box center [672, 858] width 1344 height 6
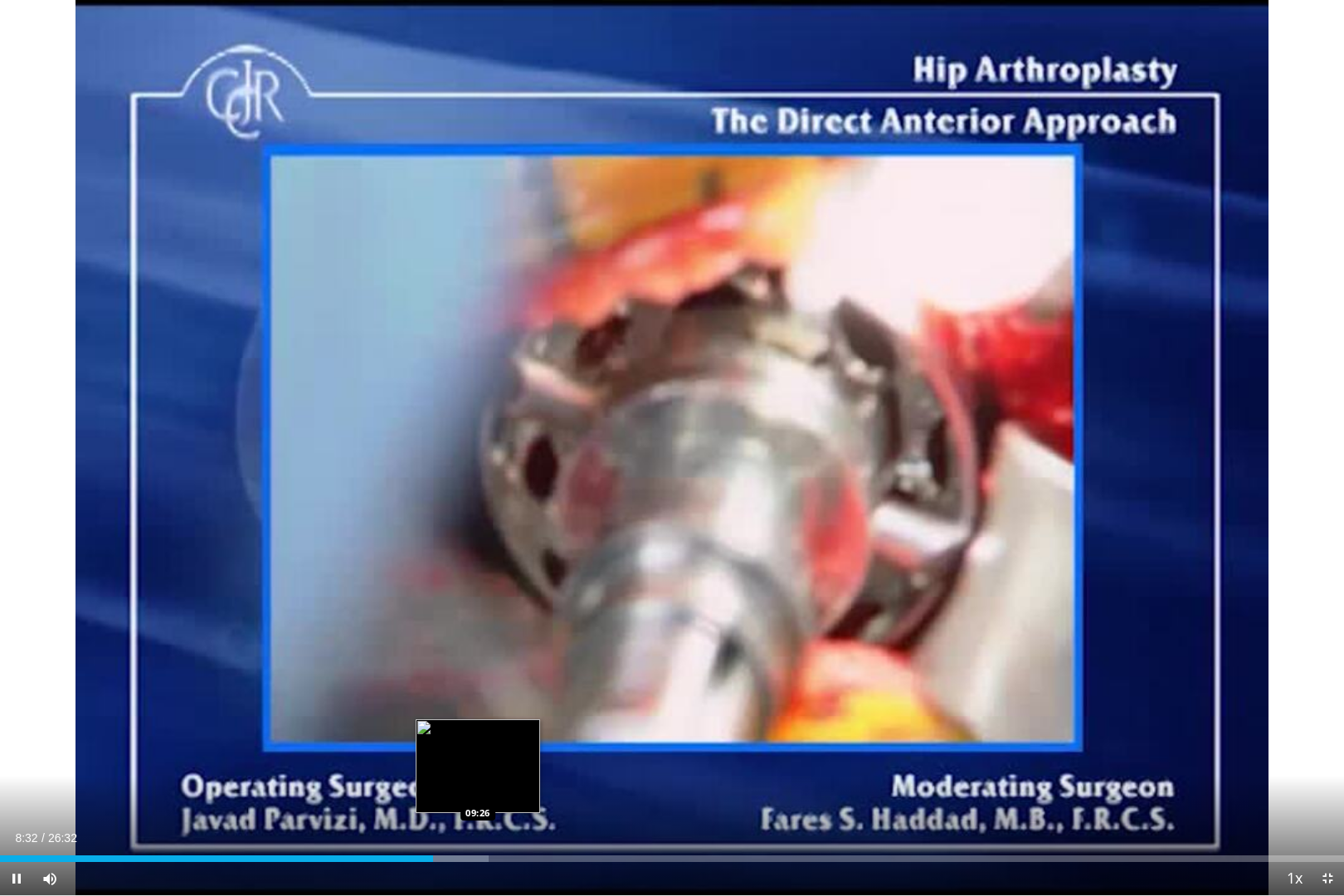
click at [477, 755] on div "Loaded : 36.35% 08:33 09:26" at bounding box center [672, 854] width 1344 height 16
click at [466, 755] on div "Current Time 9:33 / Duration 26:32 Pause Skip Backward Skip Forward Mute Loaded…" at bounding box center [672, 879] width 1344 height 33
click at [462, 755] on div "Loaded : 40.11% 09:36 09:07" at bounding box center [672, 858] width 1344 height 6
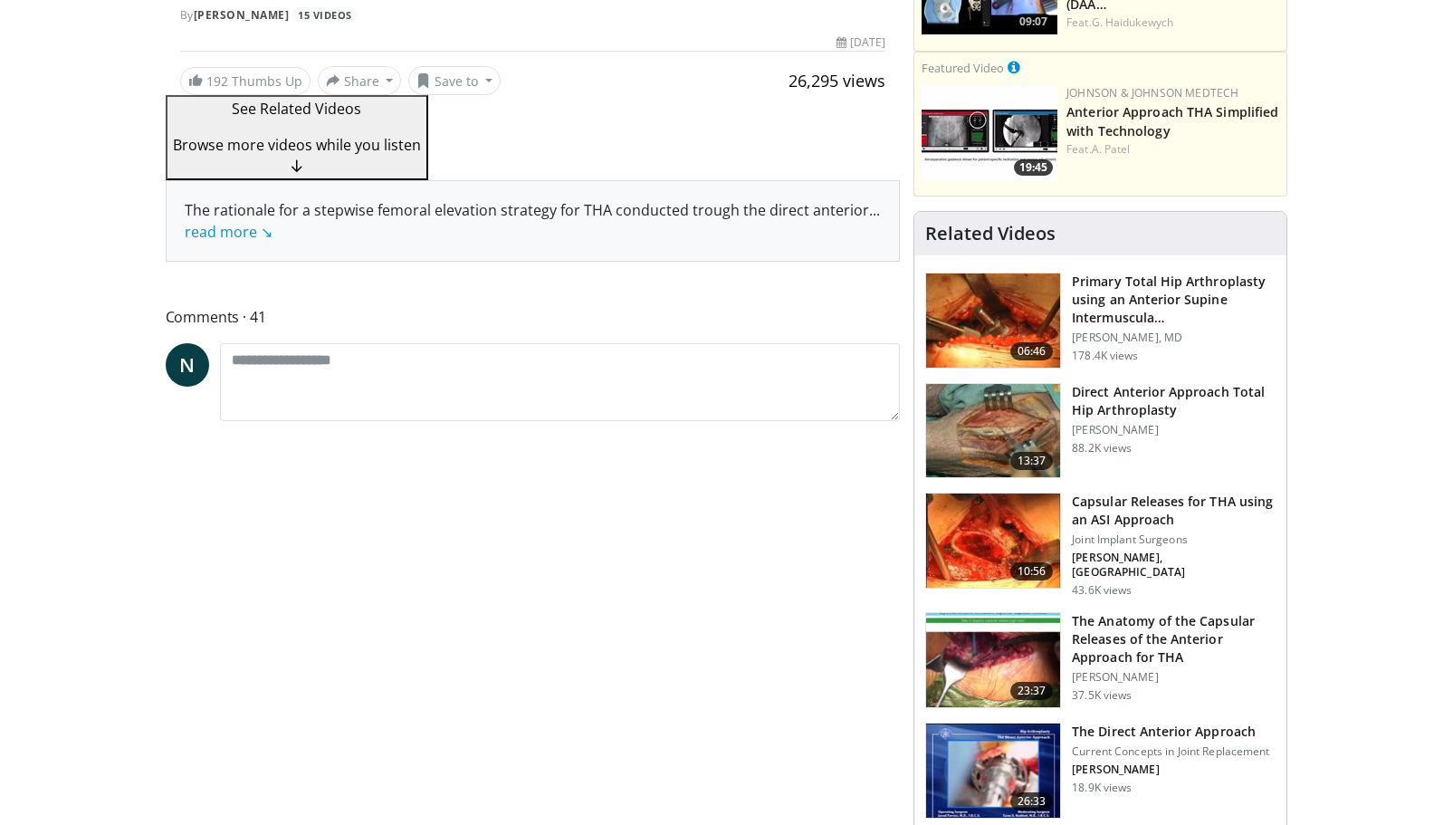
scroll to position [182, 0]
click at [1135, 626] on h3 "The Anatomy of the Capsular Releases of the Anterior Approach for THA" at bounding box center [1174, 638] width 204 height 54
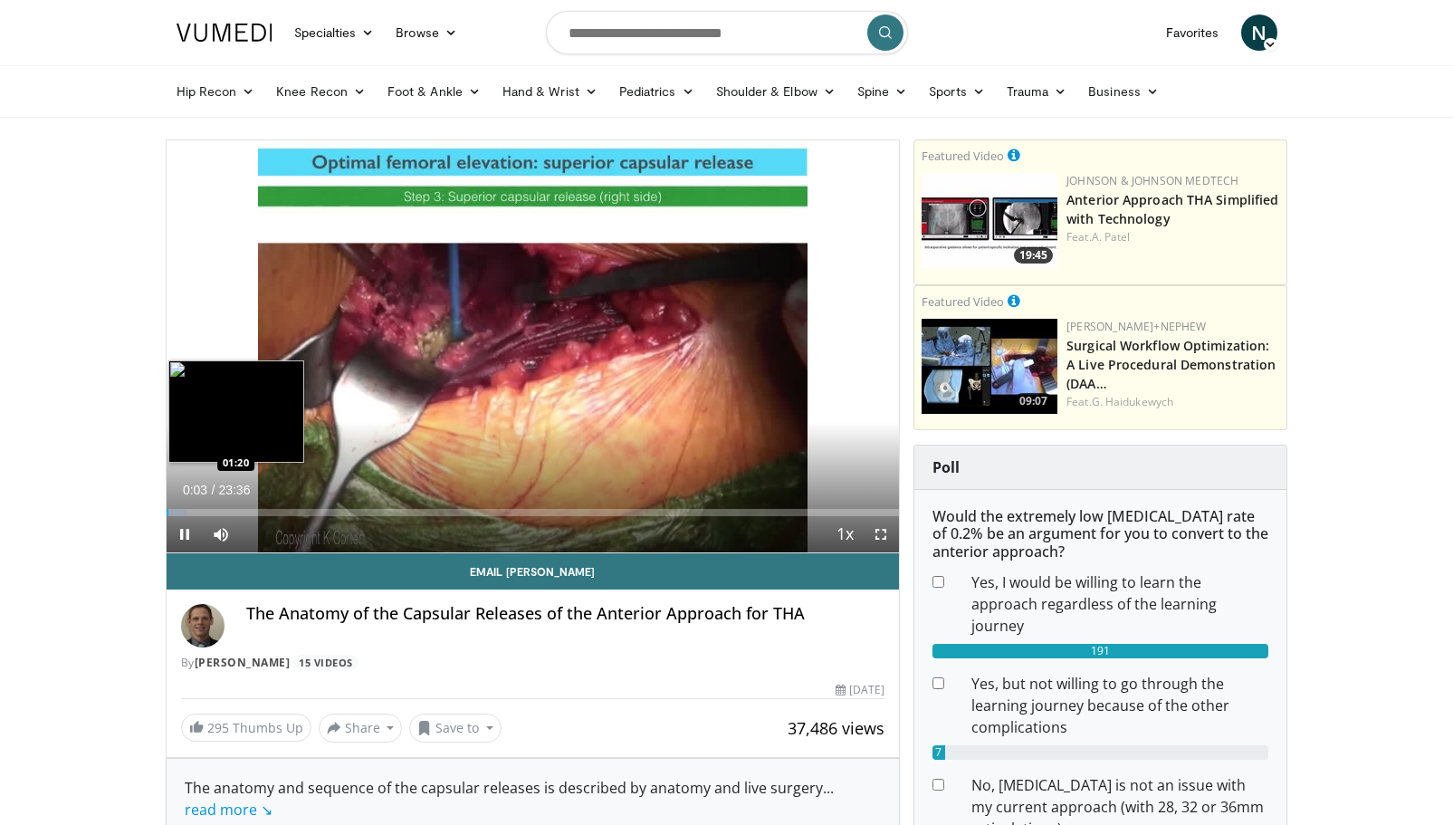
click at [207, 511] on div "Loaded : 2.82% 00:03 01:20" at bounding box center [533, 512] width 733 height 7
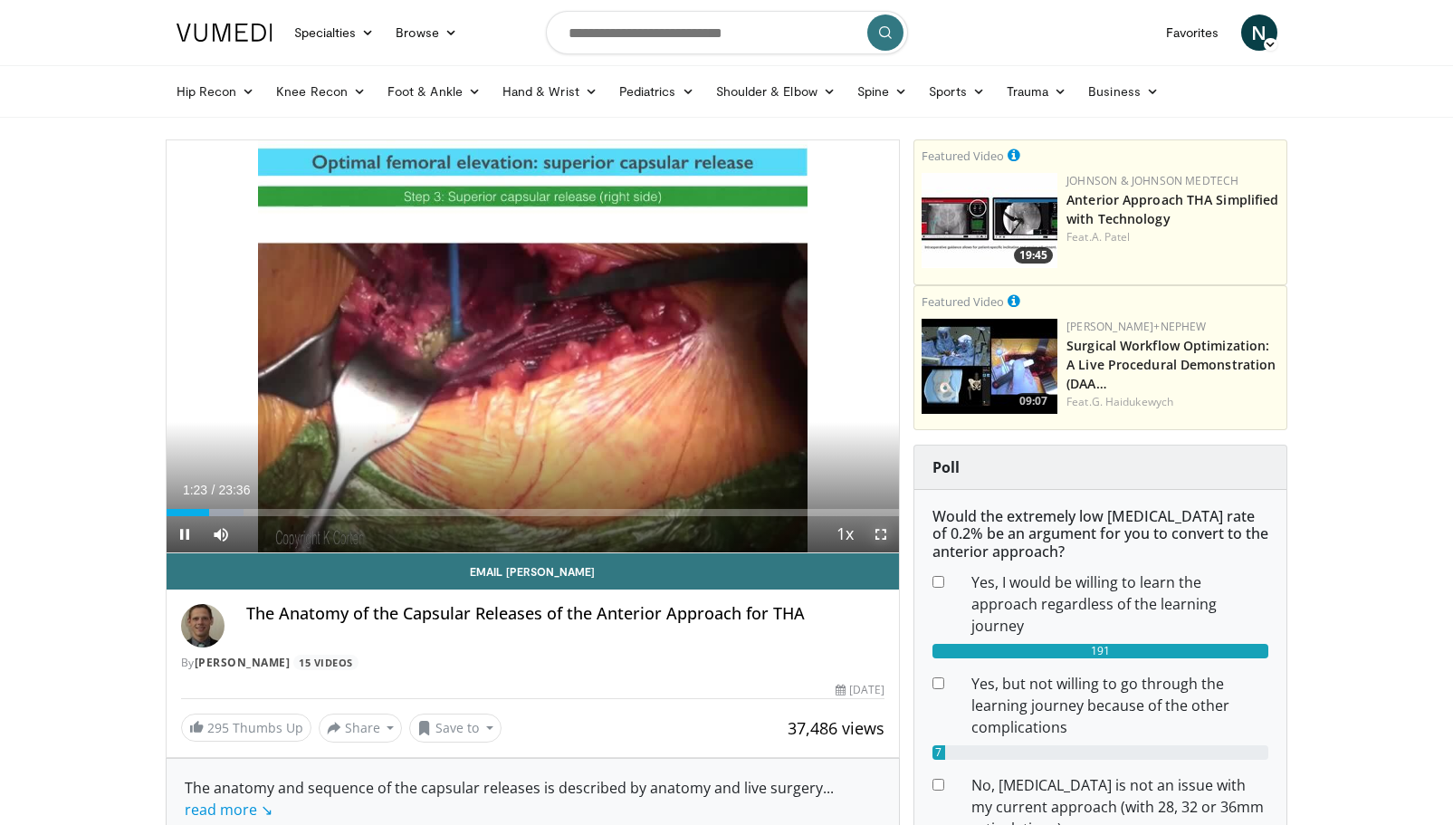
click at [876, 532] on span "Video Player" at bounding box center [881, 534] width 36 height 36
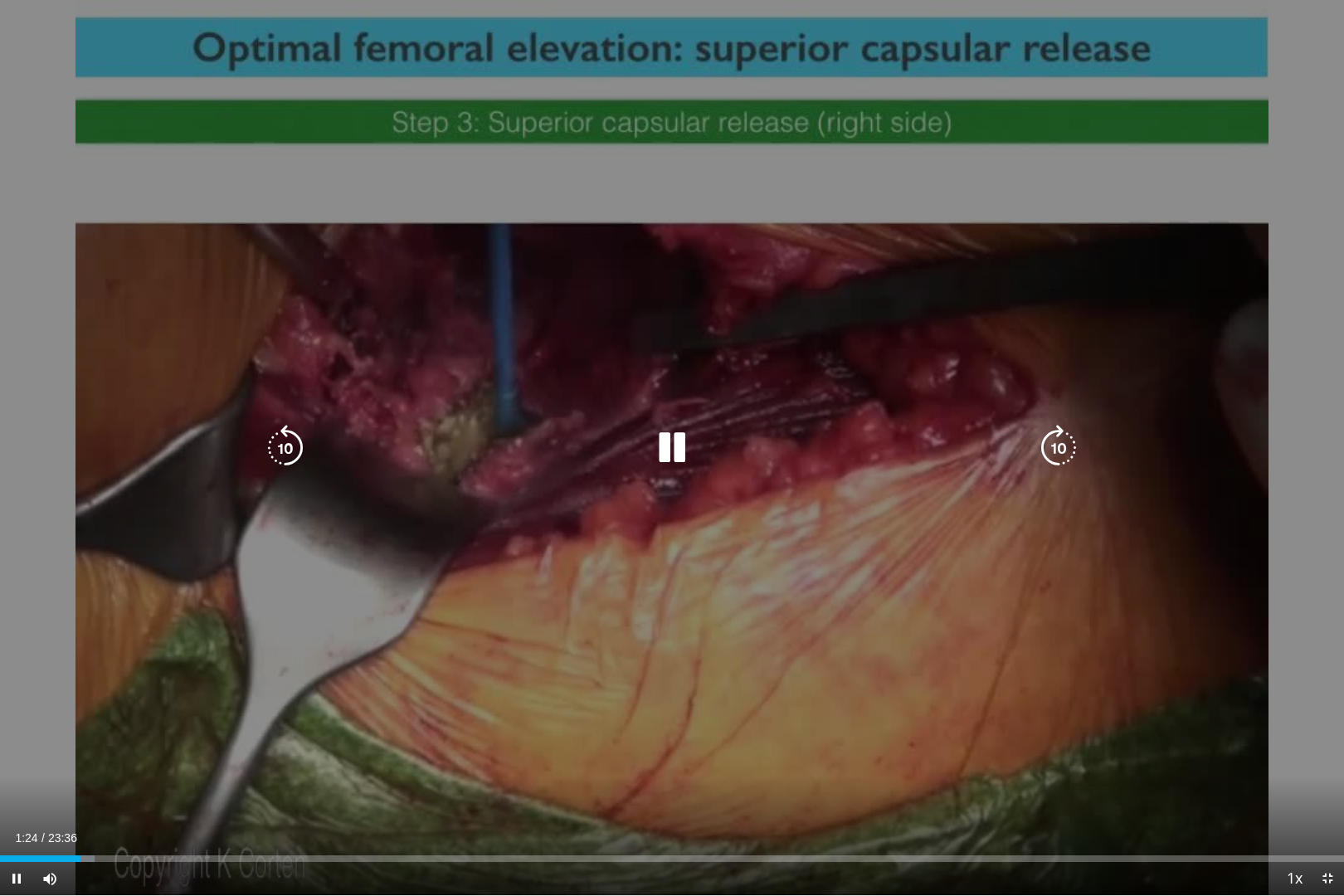
click at [711, 511] on div "10 seconds Tap to unmute" at bounding box center [672, 447] width 1344 height 895
click at [554, 566] on div "10 seconds Tap to unmute" at bounding box center [672, 447] width 1344 height 895
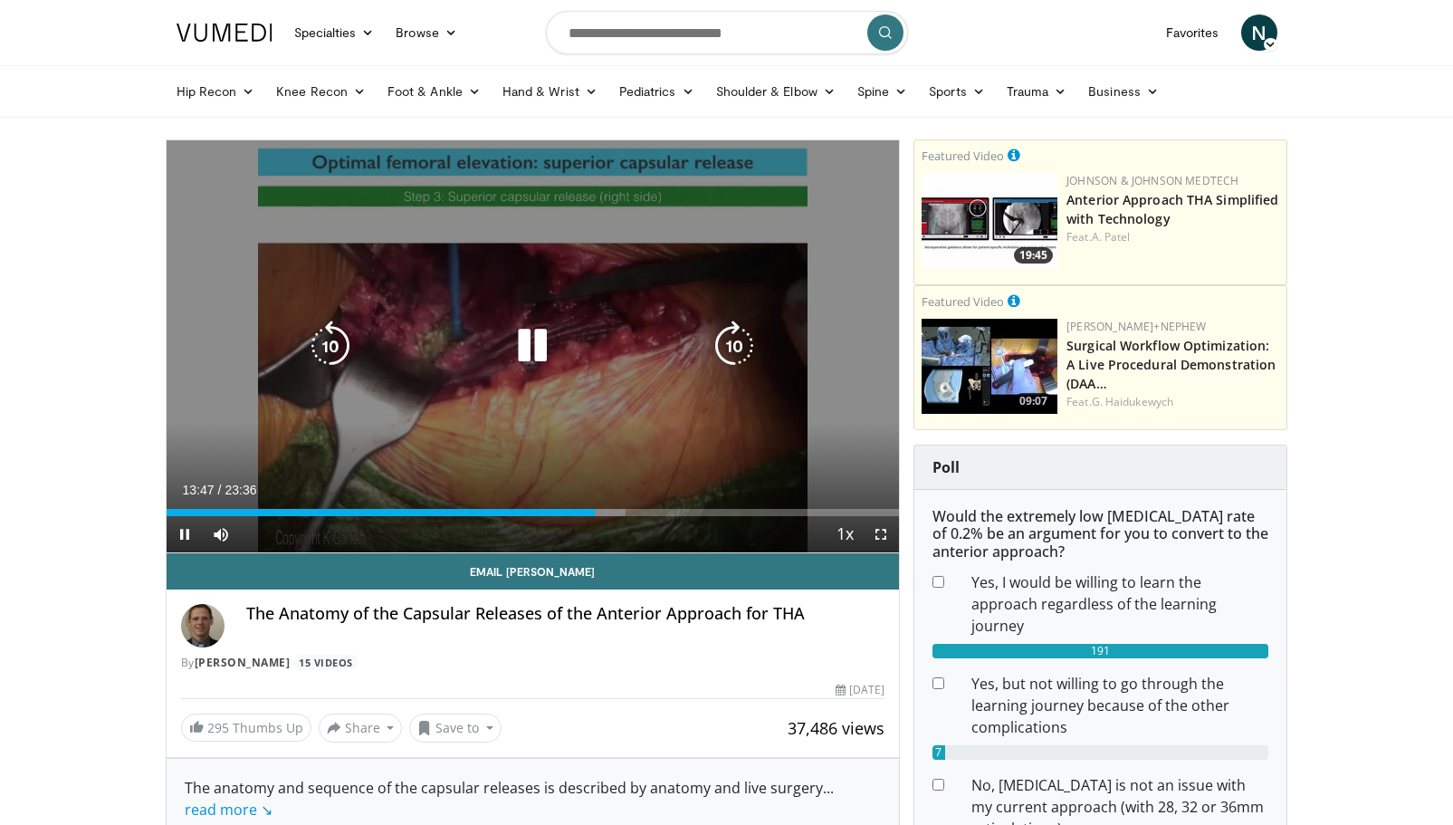
click at [532, 342] on icon "Video Player" at bounding box center [532, 346] width 51 height 51
click at [531, 341] on icon "Video Player" at bounding box center [532, 346] width 51 height 51
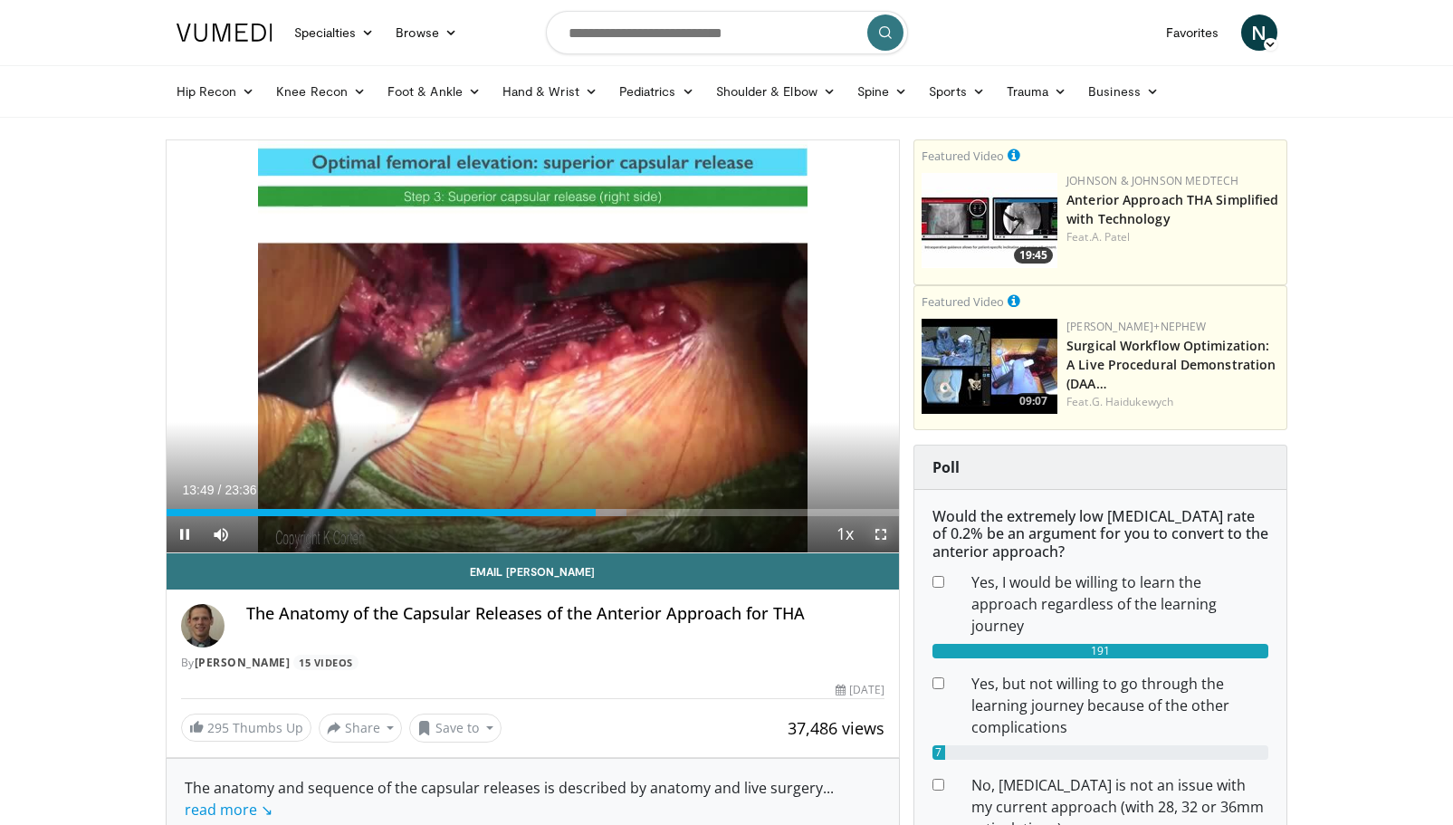
click at [884, 532] on span "Video Player" at bounding box center [881, 534] width 36 height 36
click at [879, 532] on span "Video Player" at bounding box center [881, 534] width 36 height 36
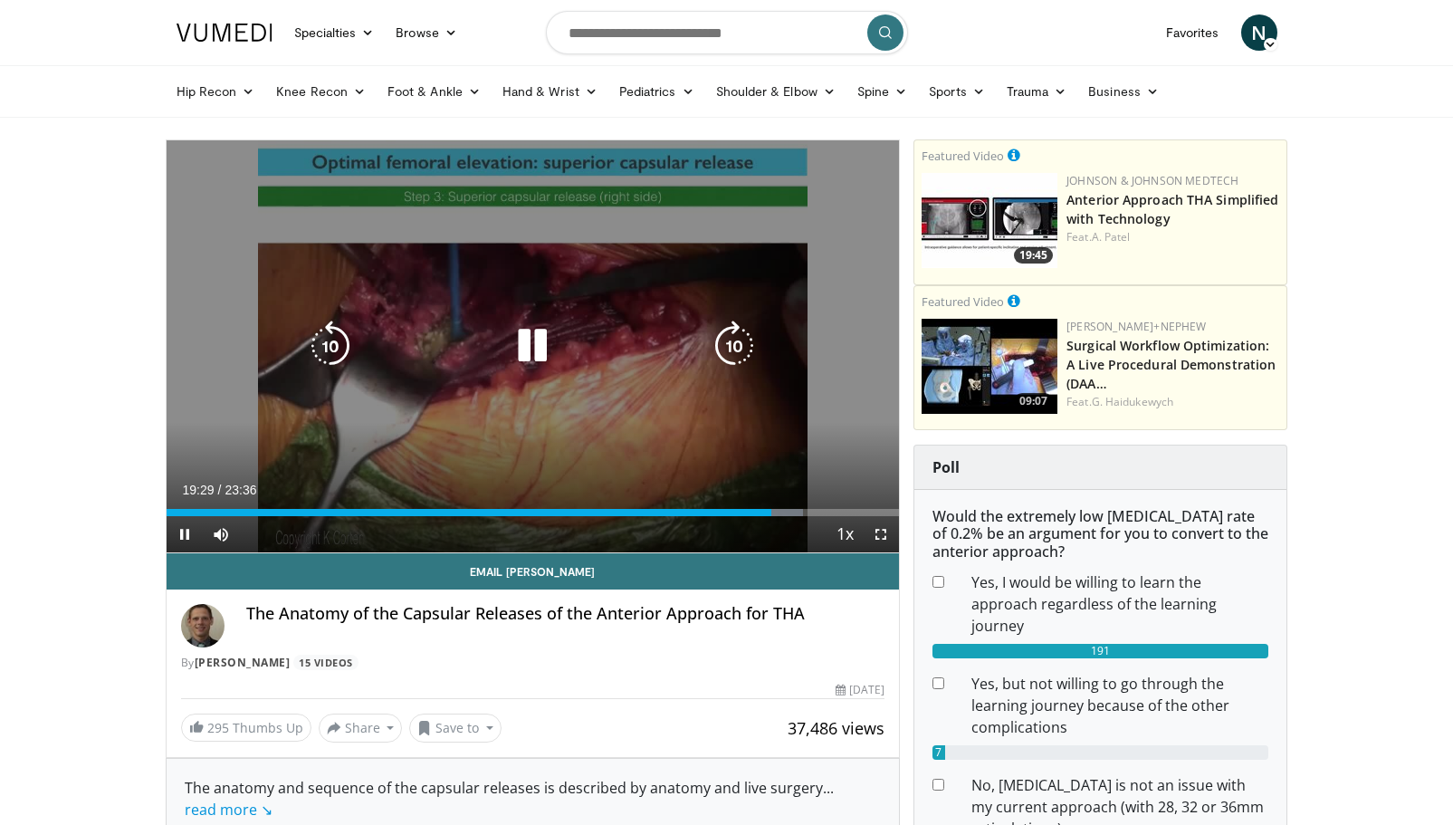
click at [525, 340] on icon "Video Player" at bounding box center [532, 346] width 51 height 51
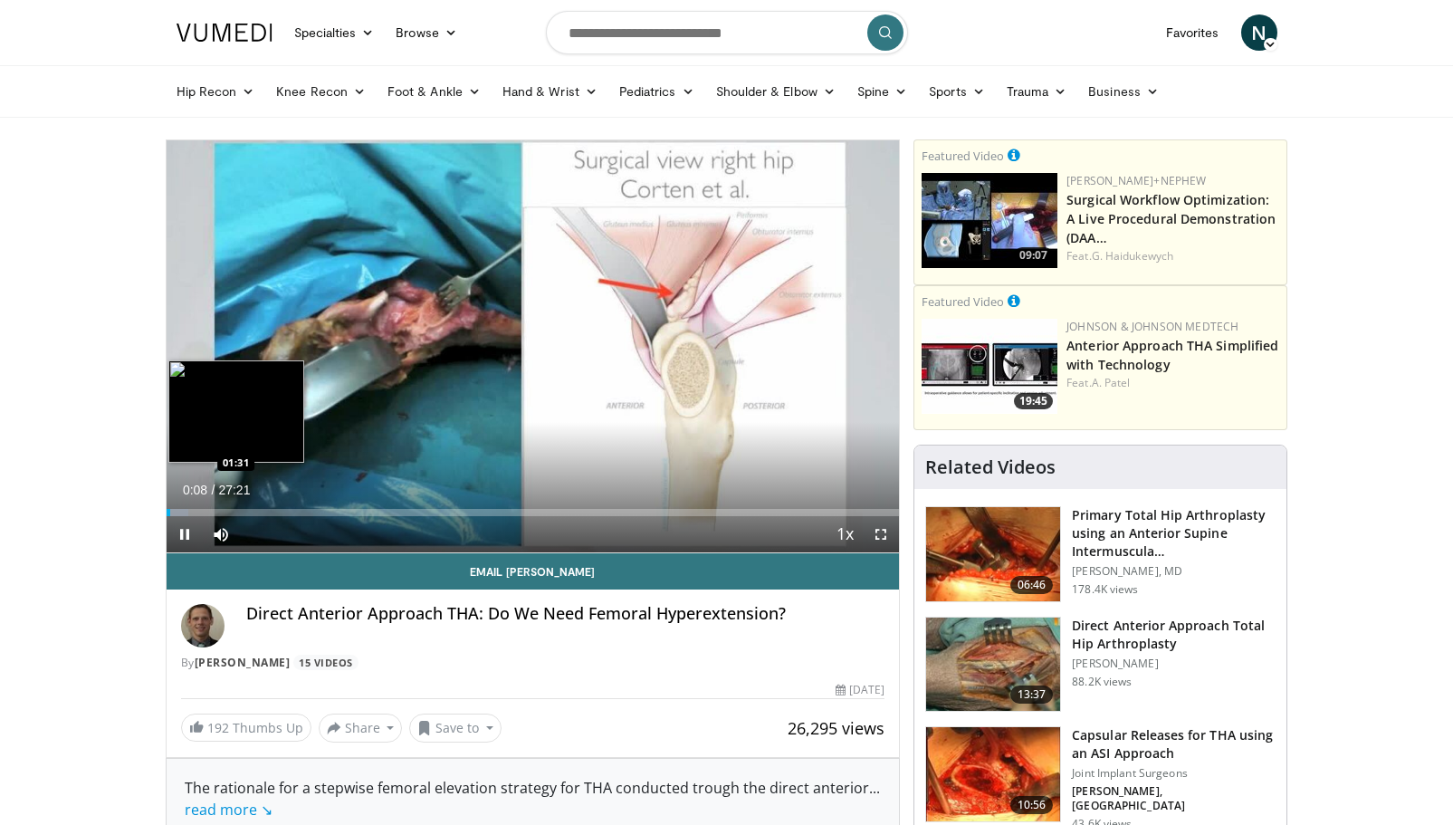
click at [206, 506] on div "Loaded : 3.03% 00:09 01:31" at bounding box center [533, 507] width 733 height 17
click at [226, 513] on div "Progress Bar" at bounding box center [221, 512] width 31 height 7
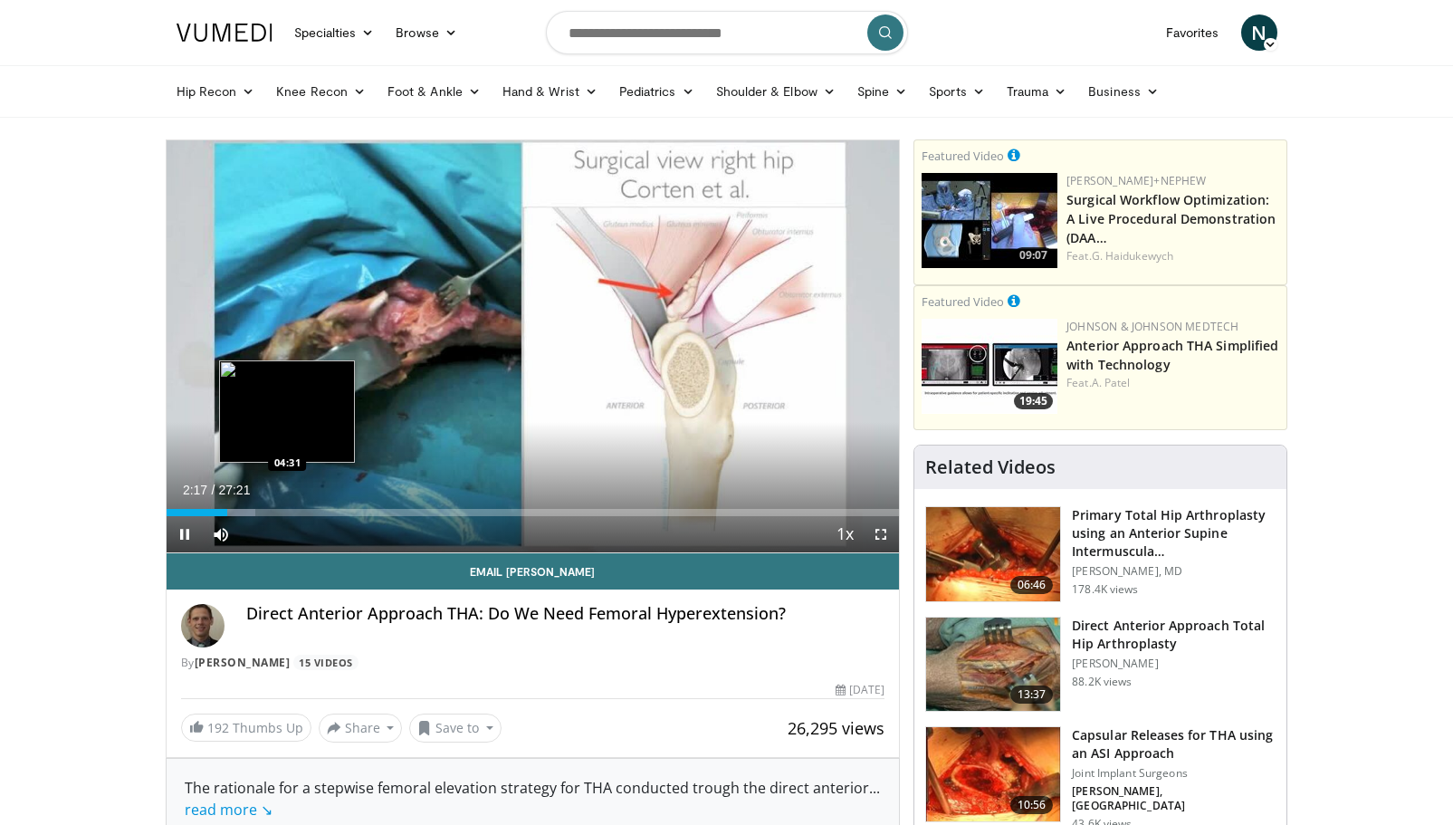
click at [287, 508] on div "Loaded : 12.15% 02:17 04:31" at bounding box center [533, 507] width 733 height 17
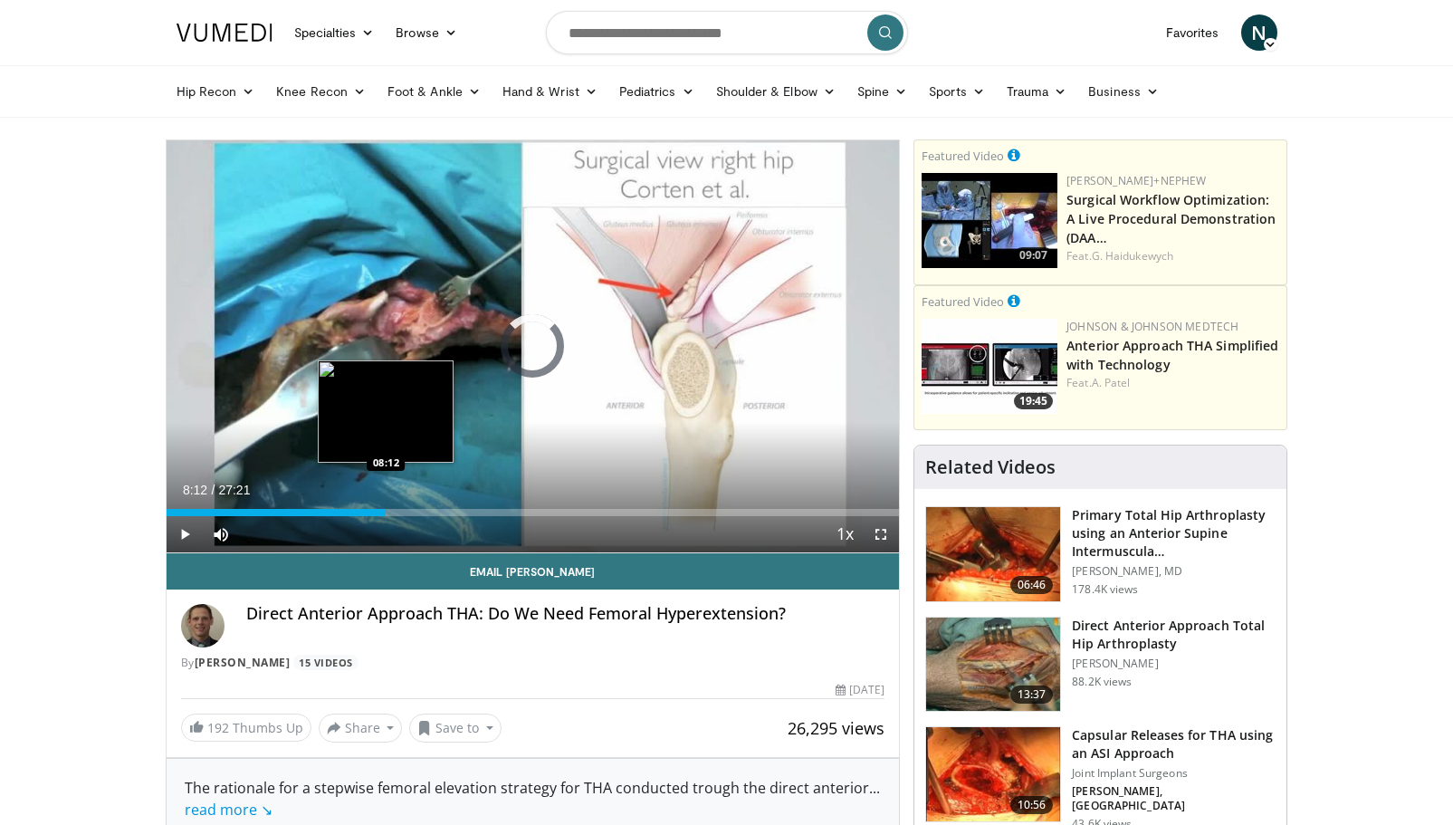
click at [386, 509] on div "Loaded : 20.59% 04:34 08:12" at bounding box center [533, 512] width 733 height 7
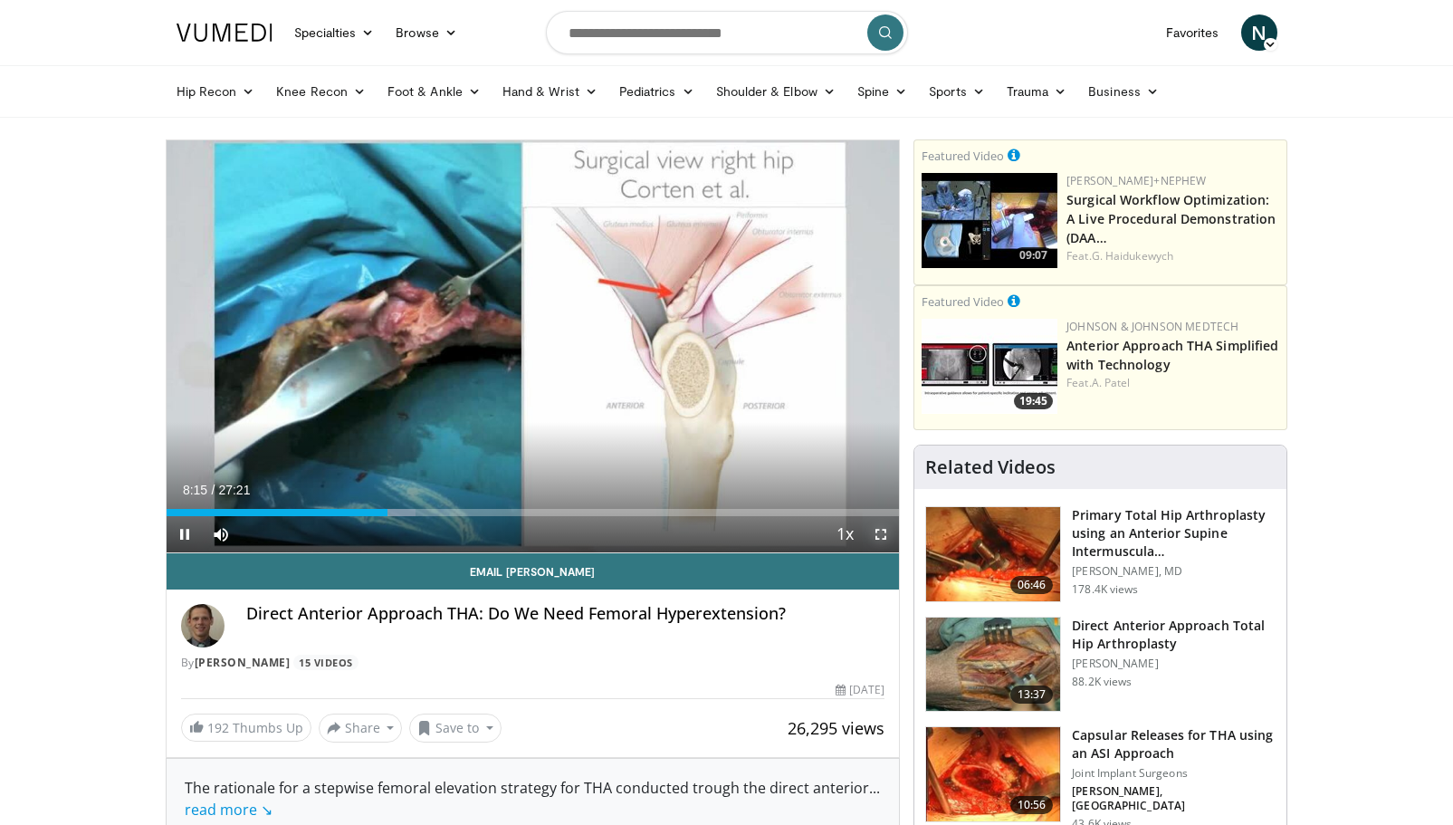
click at [878, 537] on span "Video Player" at bounding box center [881, 534] width 36 height 36
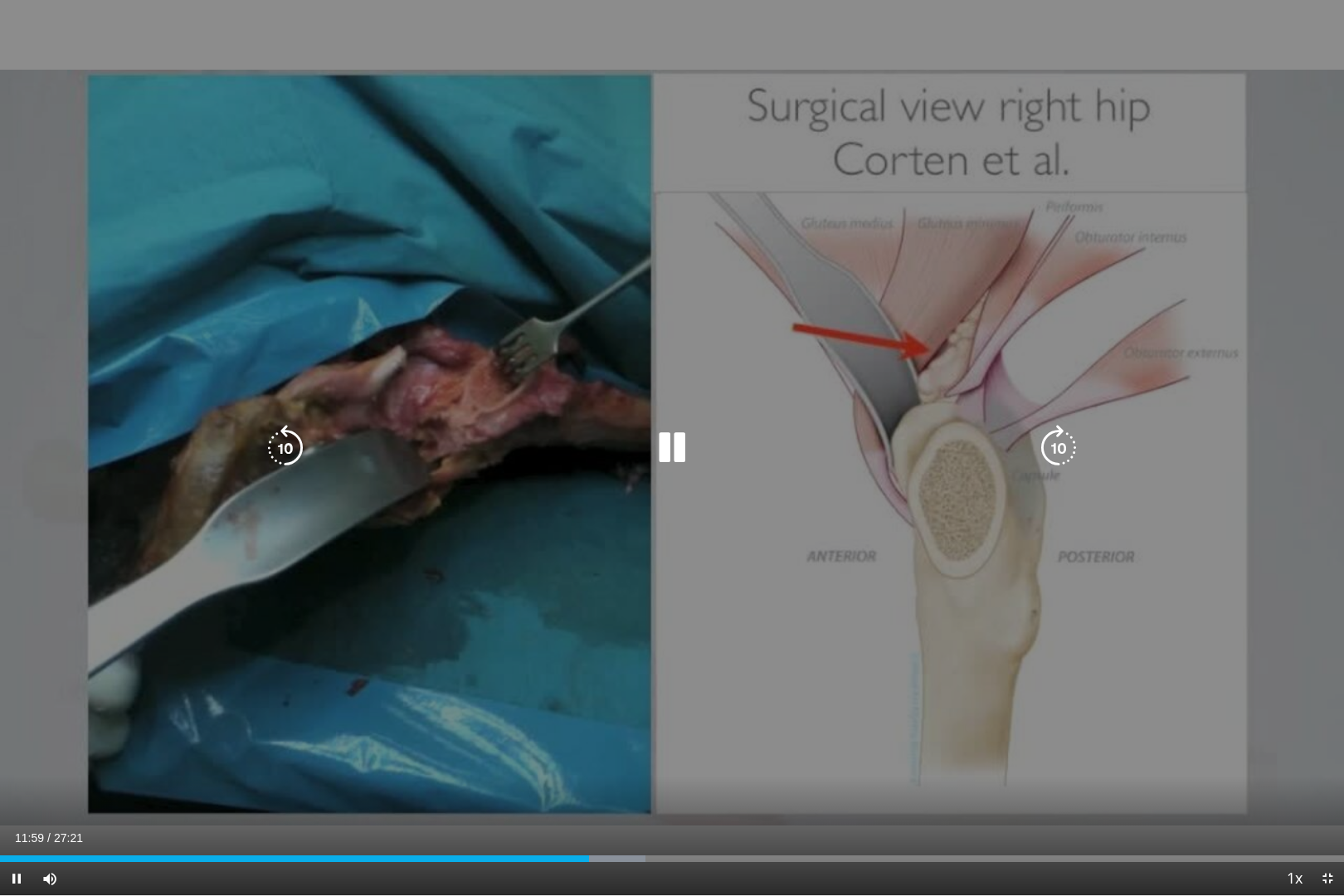
click at [676, 442] on icon "Video Player" at bounding box center [672, 448] width 47 height 47
